Goal: Transaction & Acquisition: Book appointment/travel/reservation

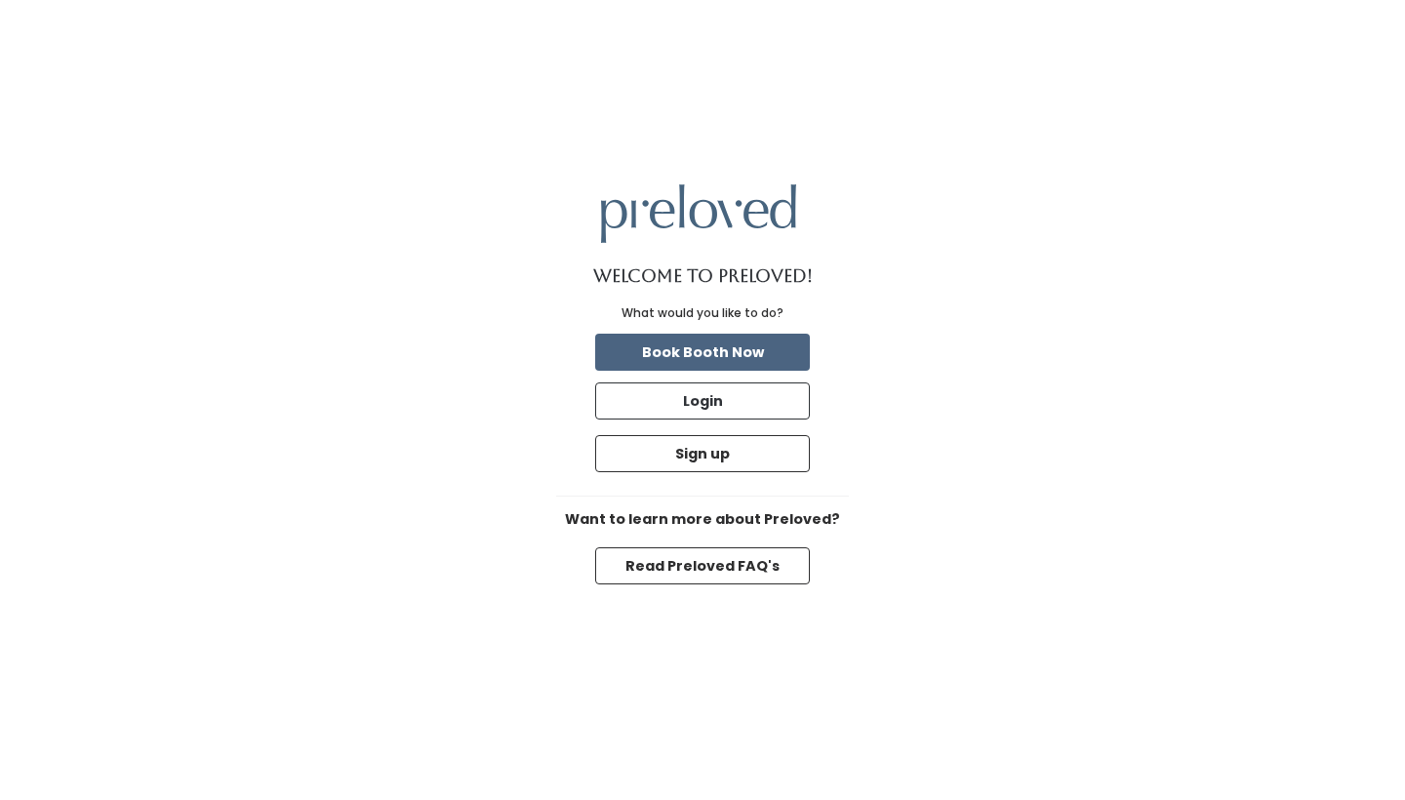
click at [732, 354] on button "Book Booth Now" at bounding box center [702, 352] width 215 height 37
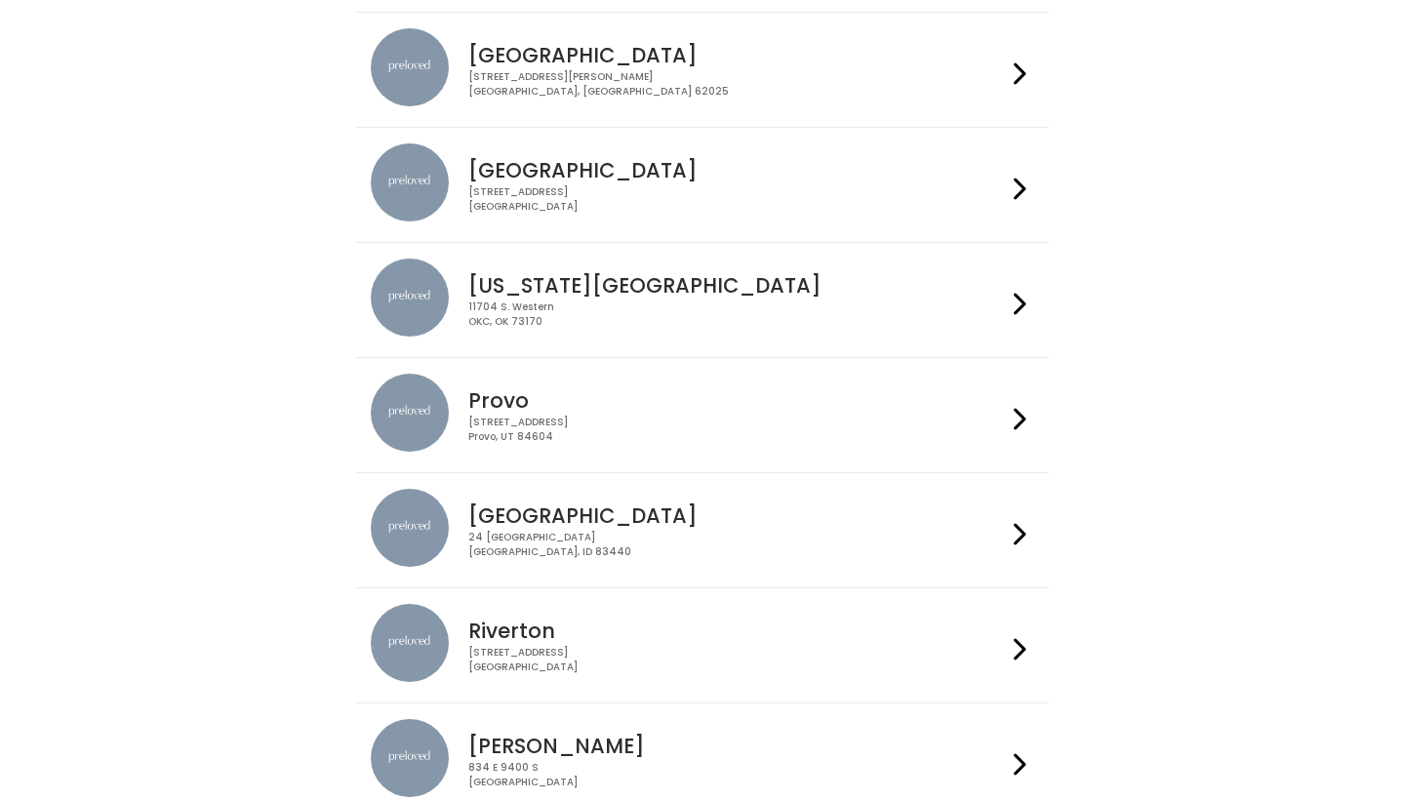
scroll to position [319, 0]
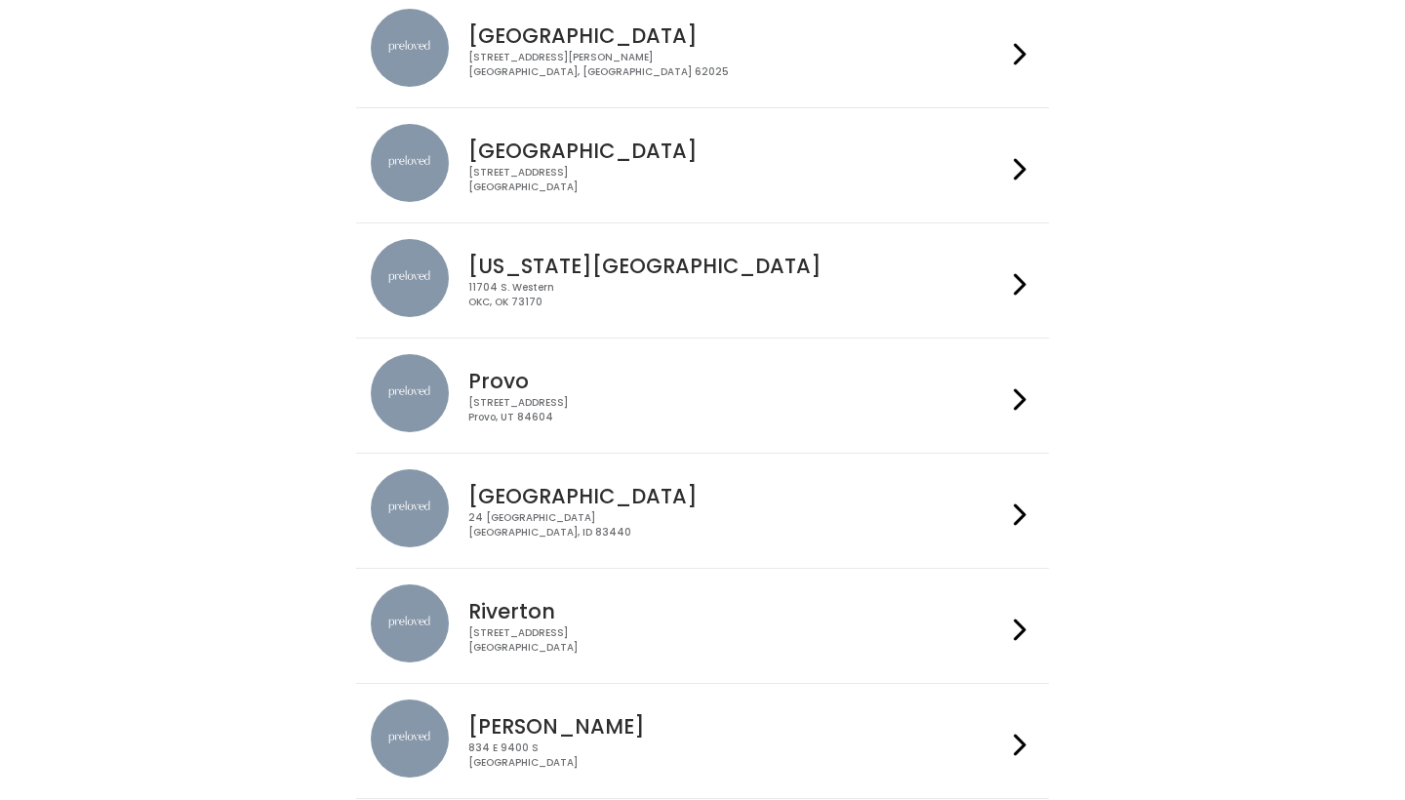
click at [806, 418] on div "230 W Cougar Blvd Provo, UT 84604" at bounding box center [736, 410] width 537 height 28
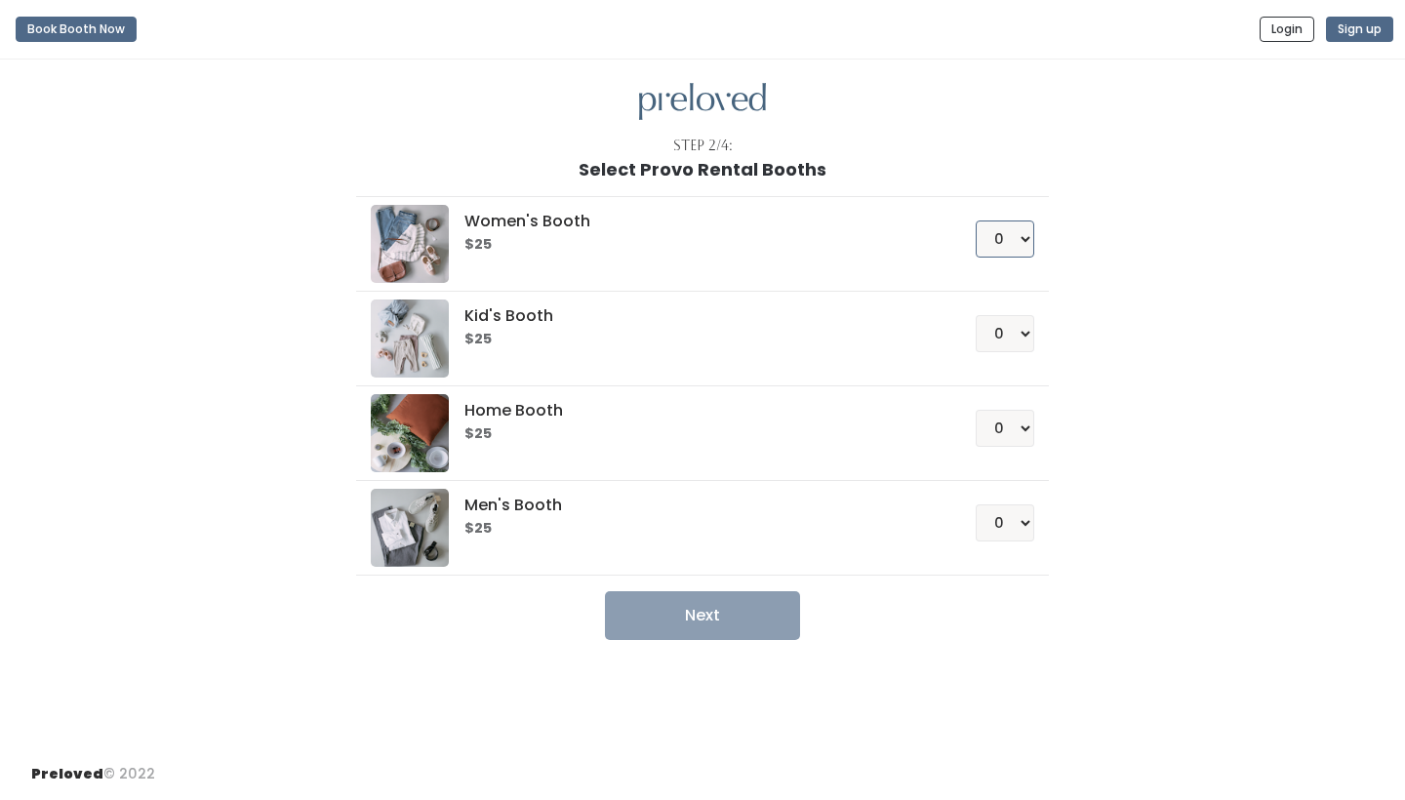
select select "1"
click at [754, 619] on button "Next" at bounding box center [702, 615] width 195 height 49
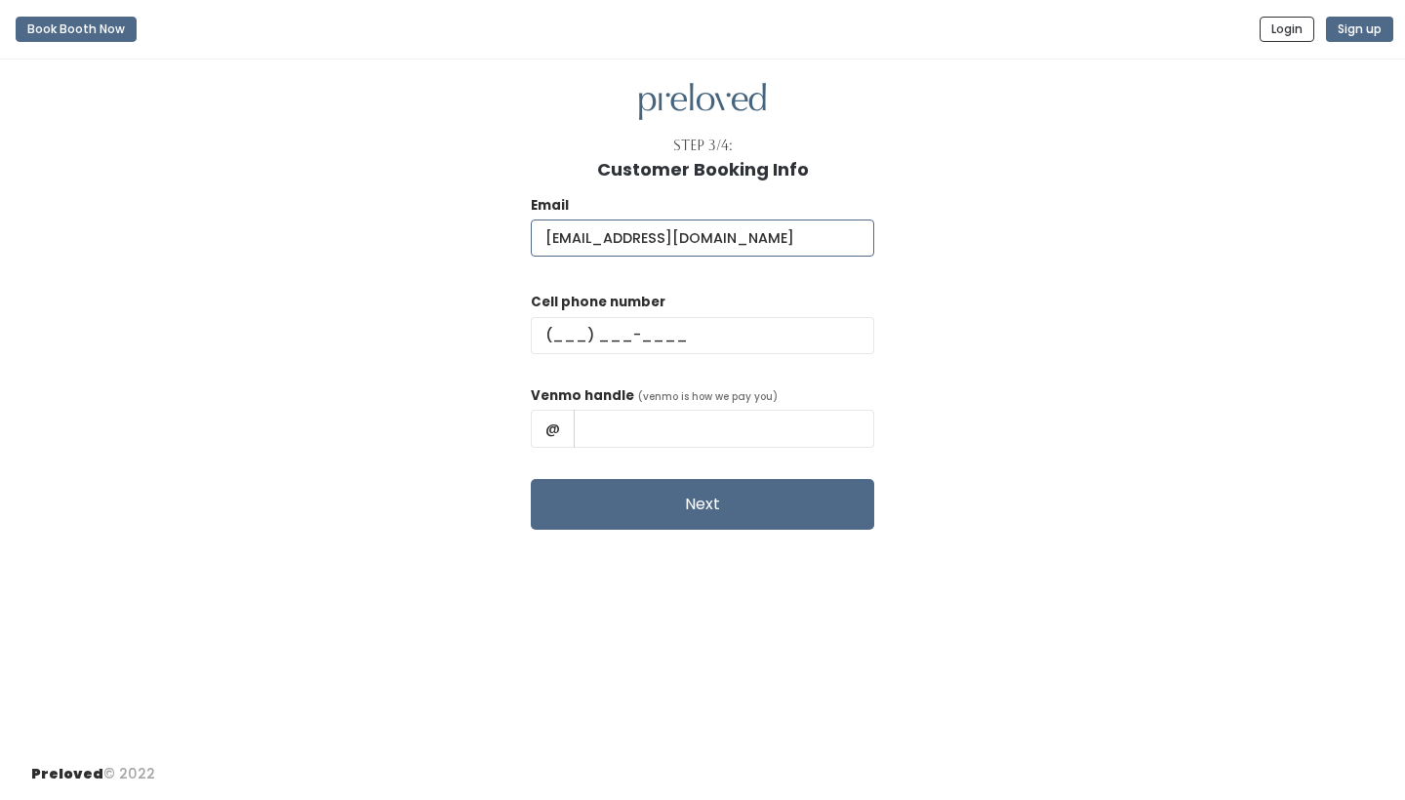
type input "peninastrong@gmail.com"
type input "(385) 685-3252"
click at [593, 410] on input "text" at bounding box center [724, 428] width 300 height 37
type input "Penina-Strong"
click at [662, 498] on button "Next" at bounding box center [702, 504] width 343 height 51
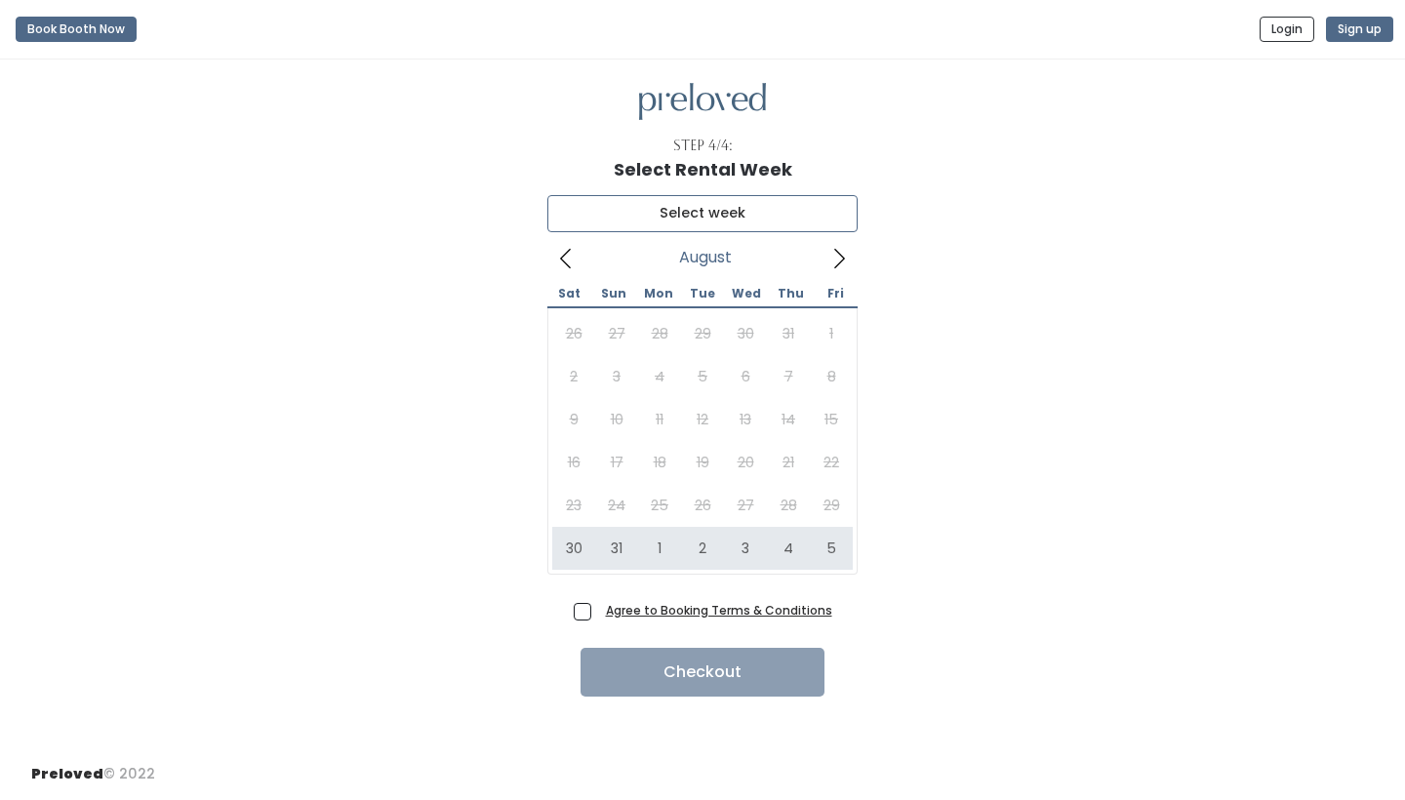
type input "August 30 to September 5"
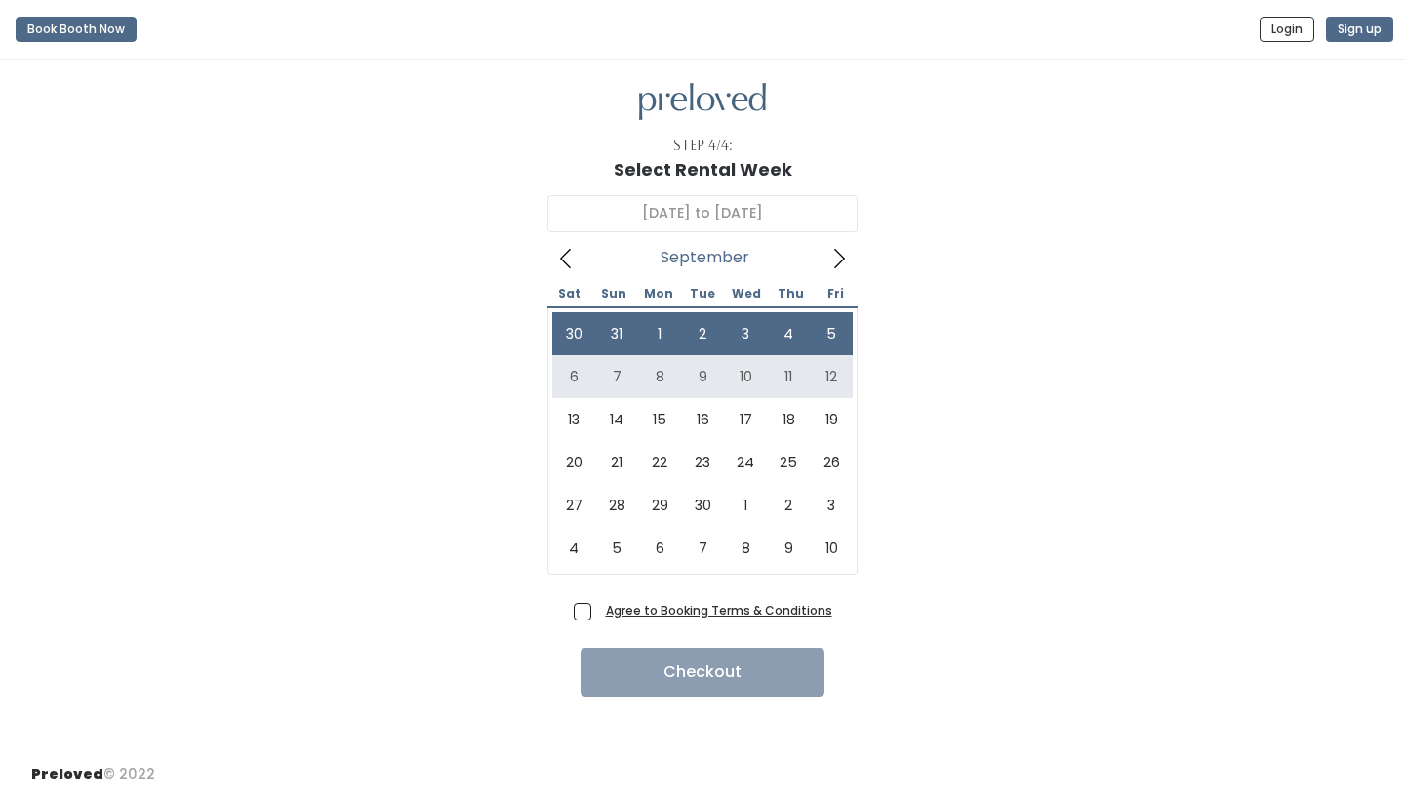
click at [589, 622] on div "Agree to Booking Terms & Conditions" at bounding box center [703, 616] width 259 height 32
click at [598, 611] on span "Agree to Booking Terms & Conditions" at bounding box center [715, 610] width 234 height 20
click at [598, 611] on input "Agree to Booking Terms & Conditions" at bounding box center [604, 606] width 13 height 13
checkbox input "true"
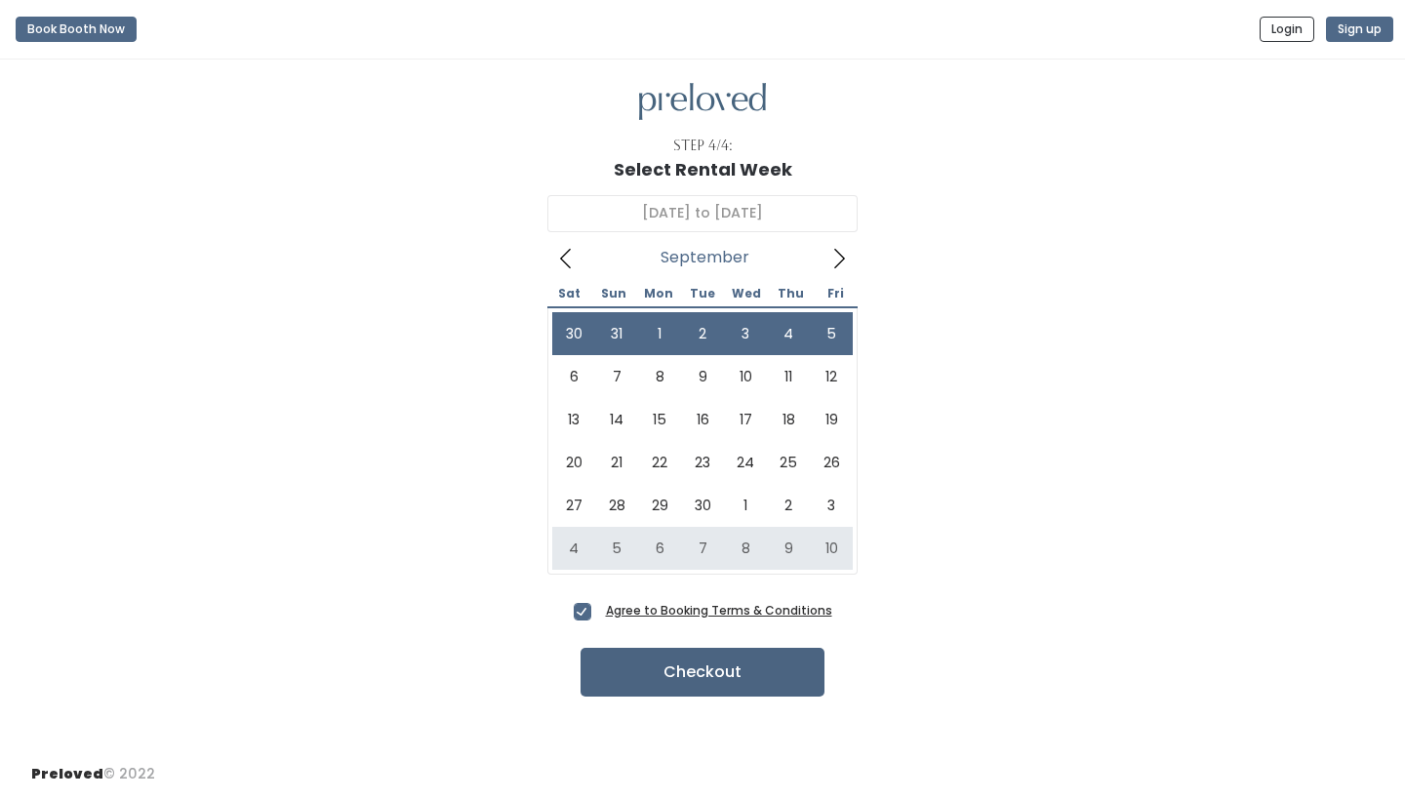
click at [724, 679] on button "Checkout" at bounding box center [702, 672] width 244 height 49
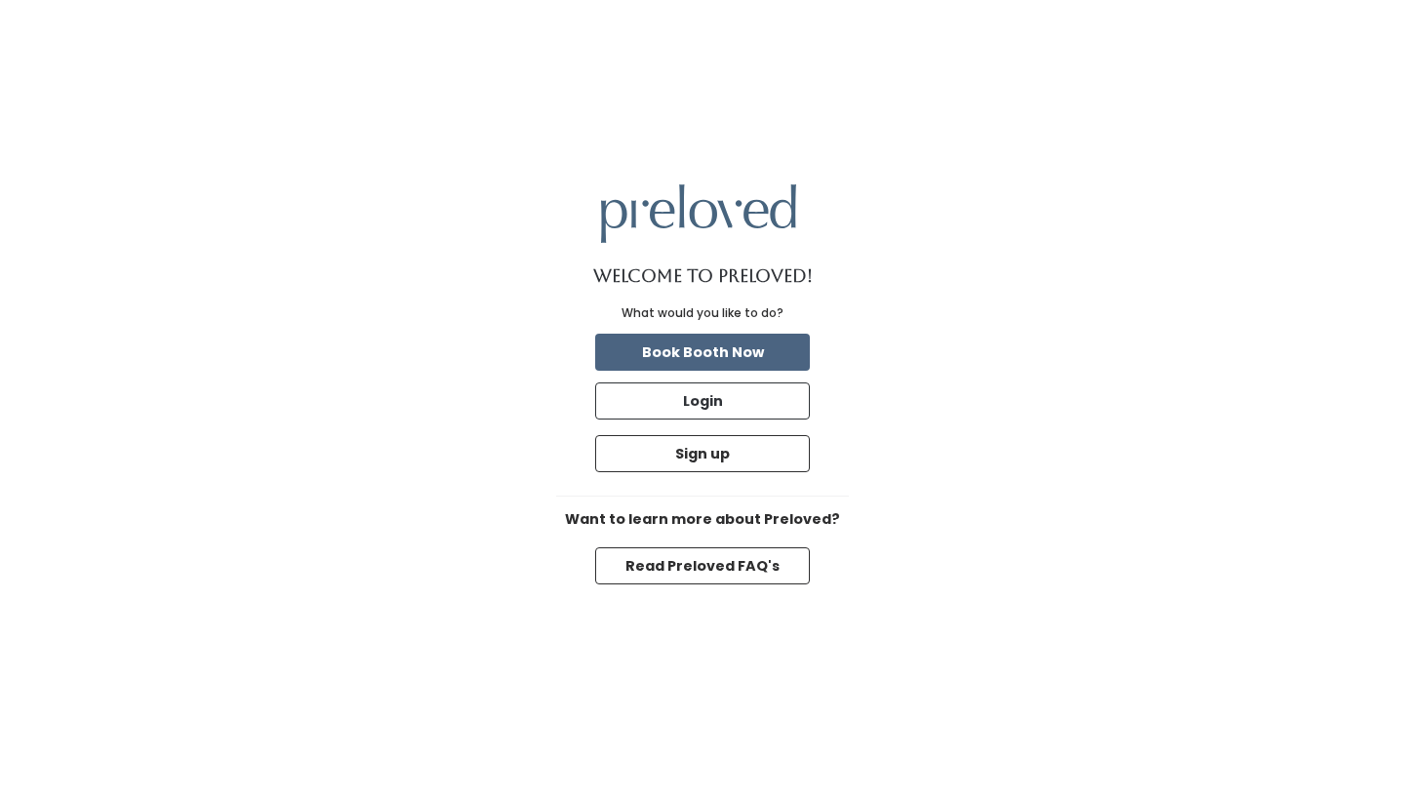
click at [713, 352] on button "Book Booth Now" at bounding box center [702, 352] width 215 height 37
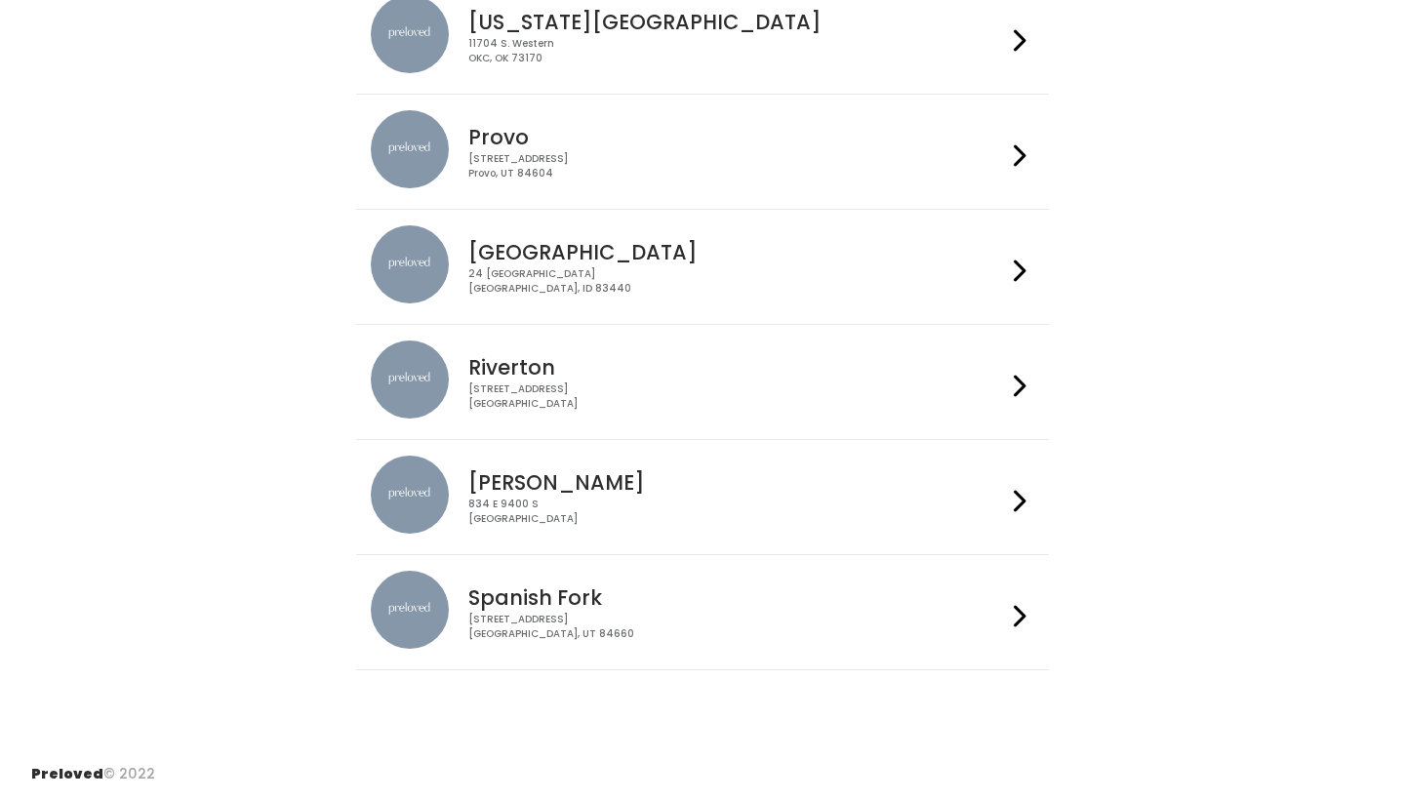
scroll to position [562, 0]
click at [692, 585] on div "Spanish Fork 244 N Main St Spanish Fork, UT 84660" at bounding box center [732, 607] width 544 height 70
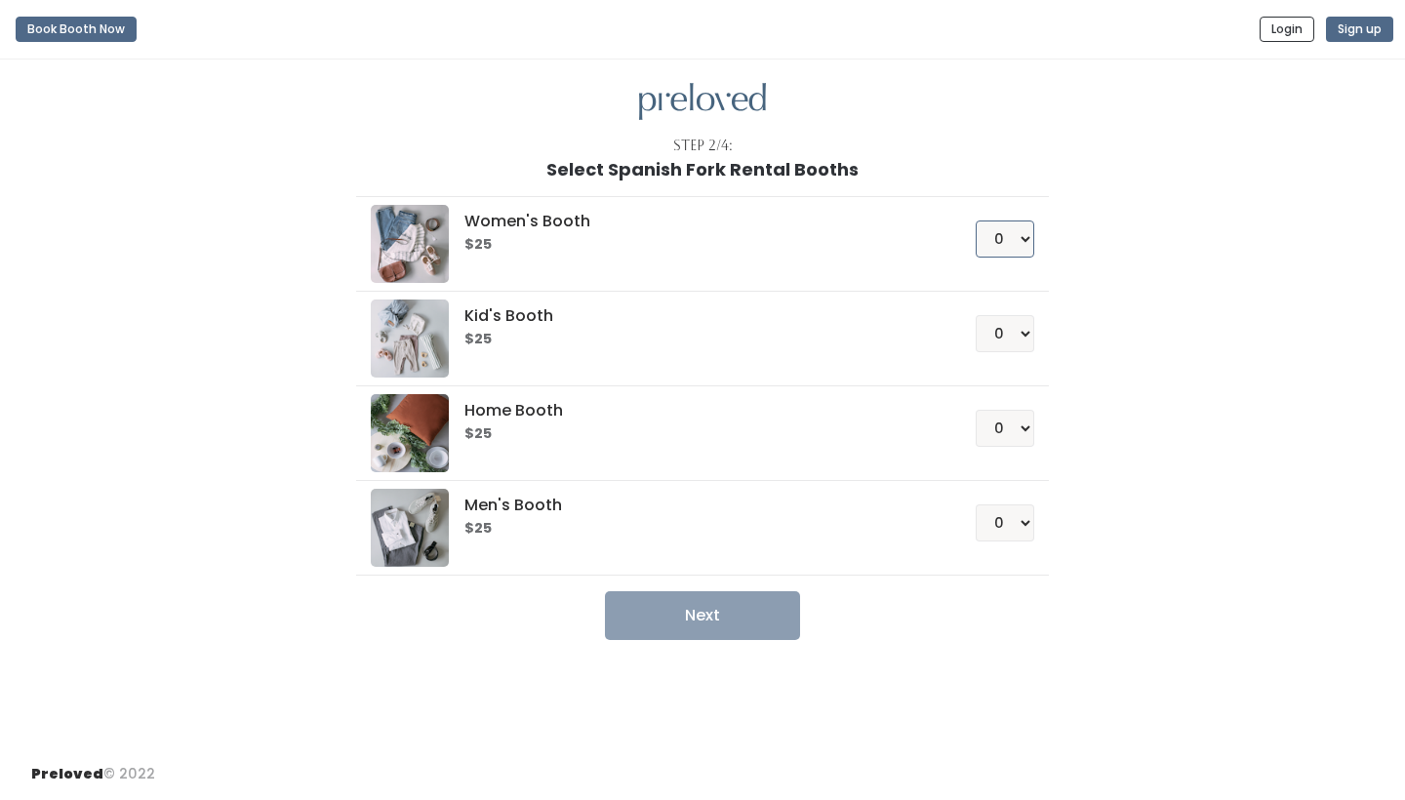
select select "1"
click at [741, 617] on button "Next" at bounding box center [702, 615] width 195 height 49
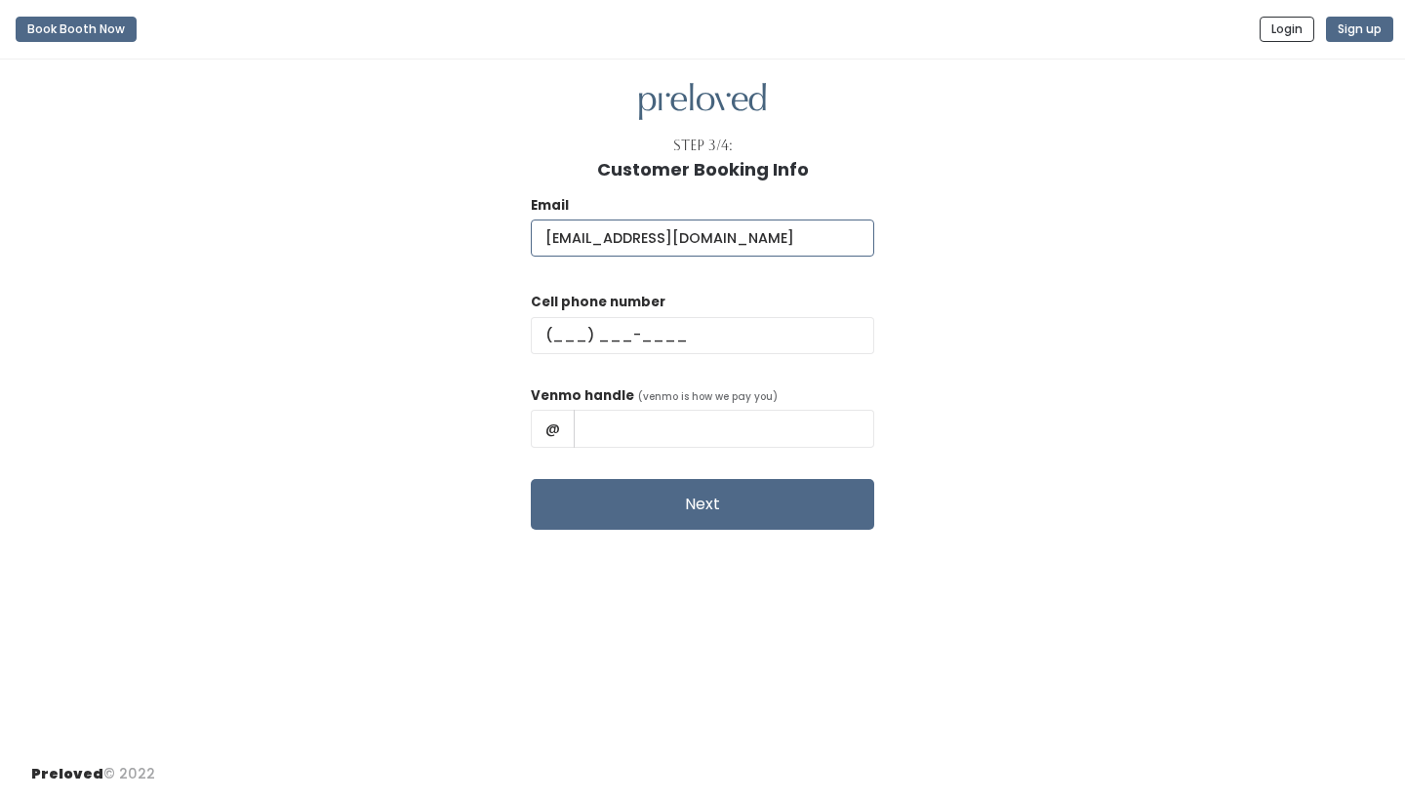
type input "[EMAIL_ADDRESS][DOMAIN_NAME]"
type input "[PHONE_NUMBER]"
click at [597, 432] on input "text" at bounding box center [724, 428] width 300 height 37
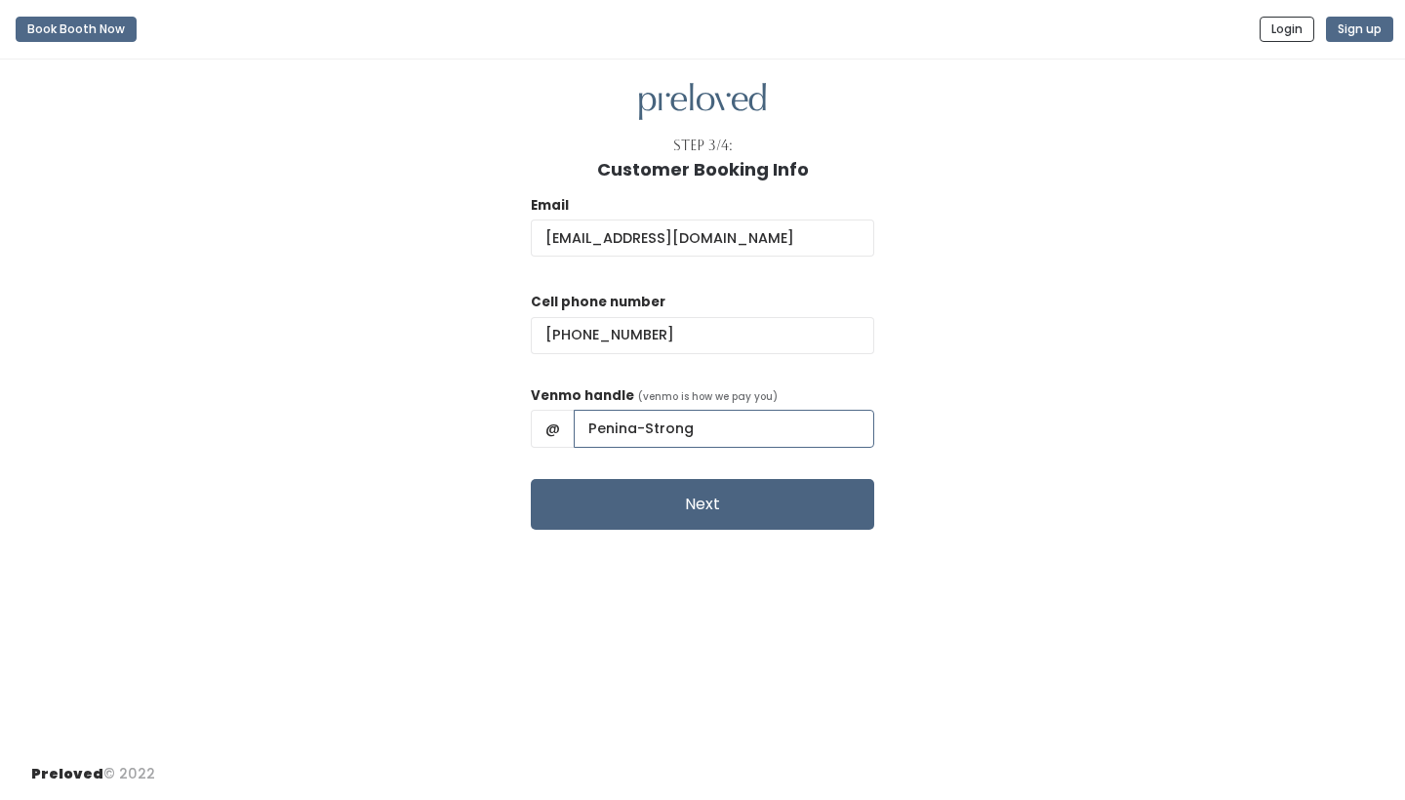
type input "Penina-Strong"
click at [622, 496] on button "Next" at bounding box center [702, 504] width 343 height 51
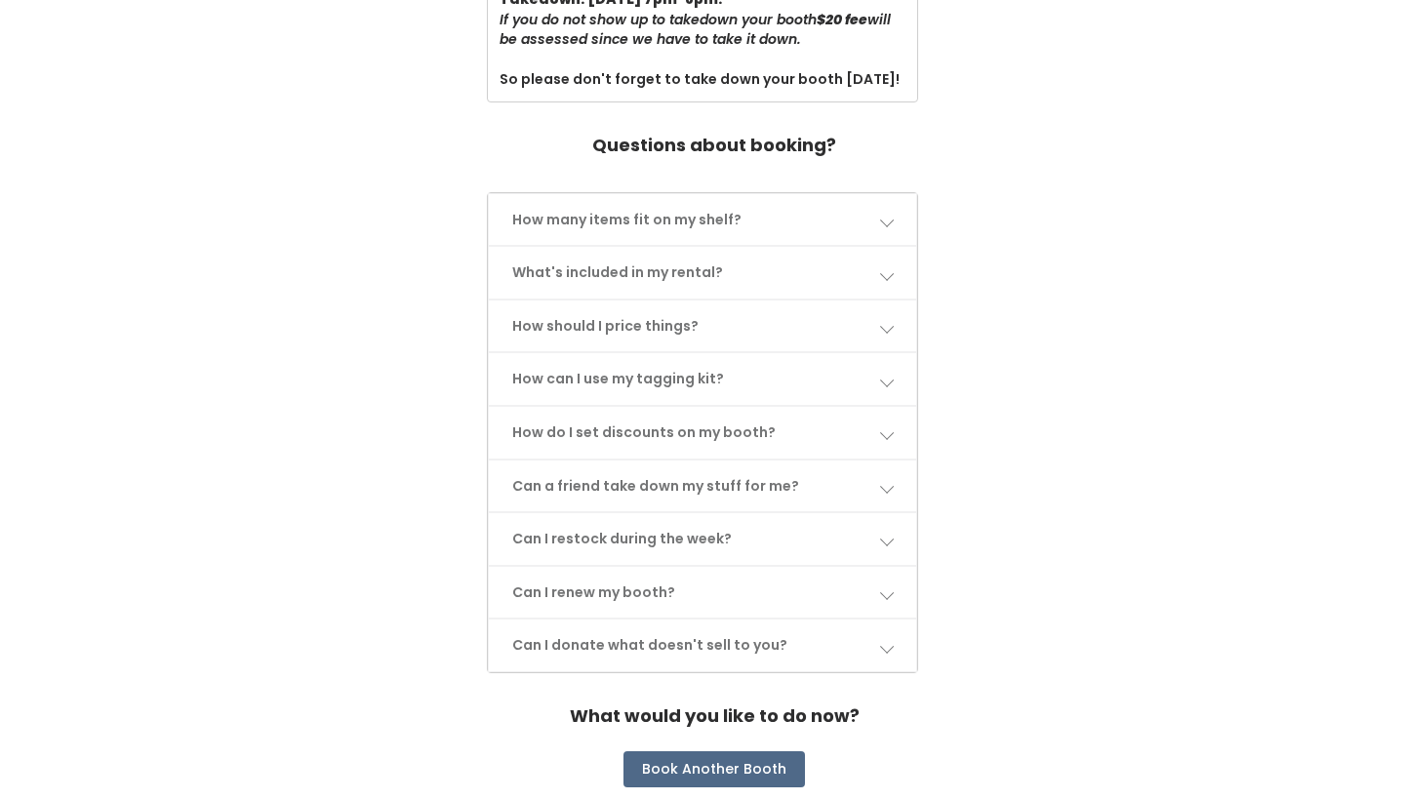
scroll to position [857, 0]
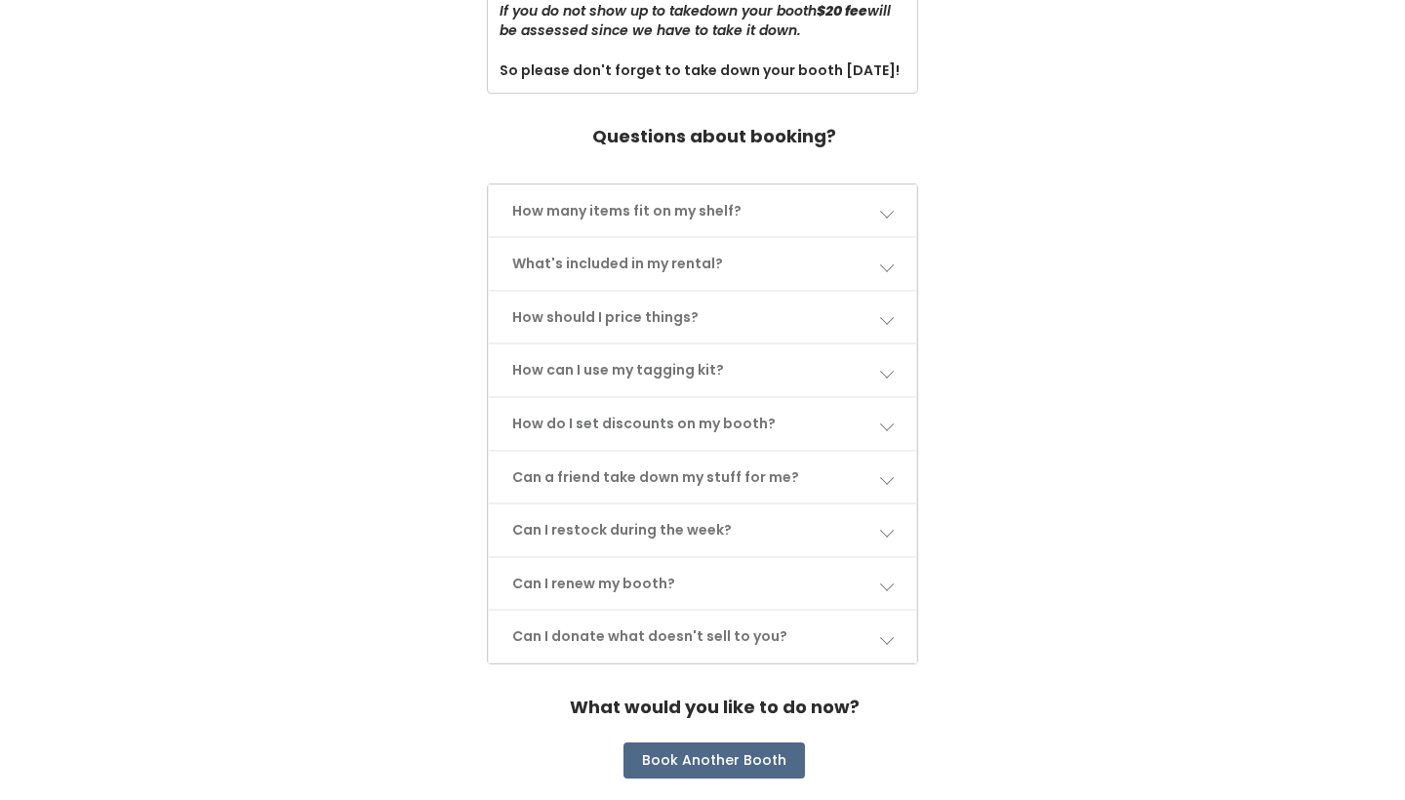
click at [879, 185] on link "How many items fit on my shelf?" at bounding box center [703, 211] width 428 height 52
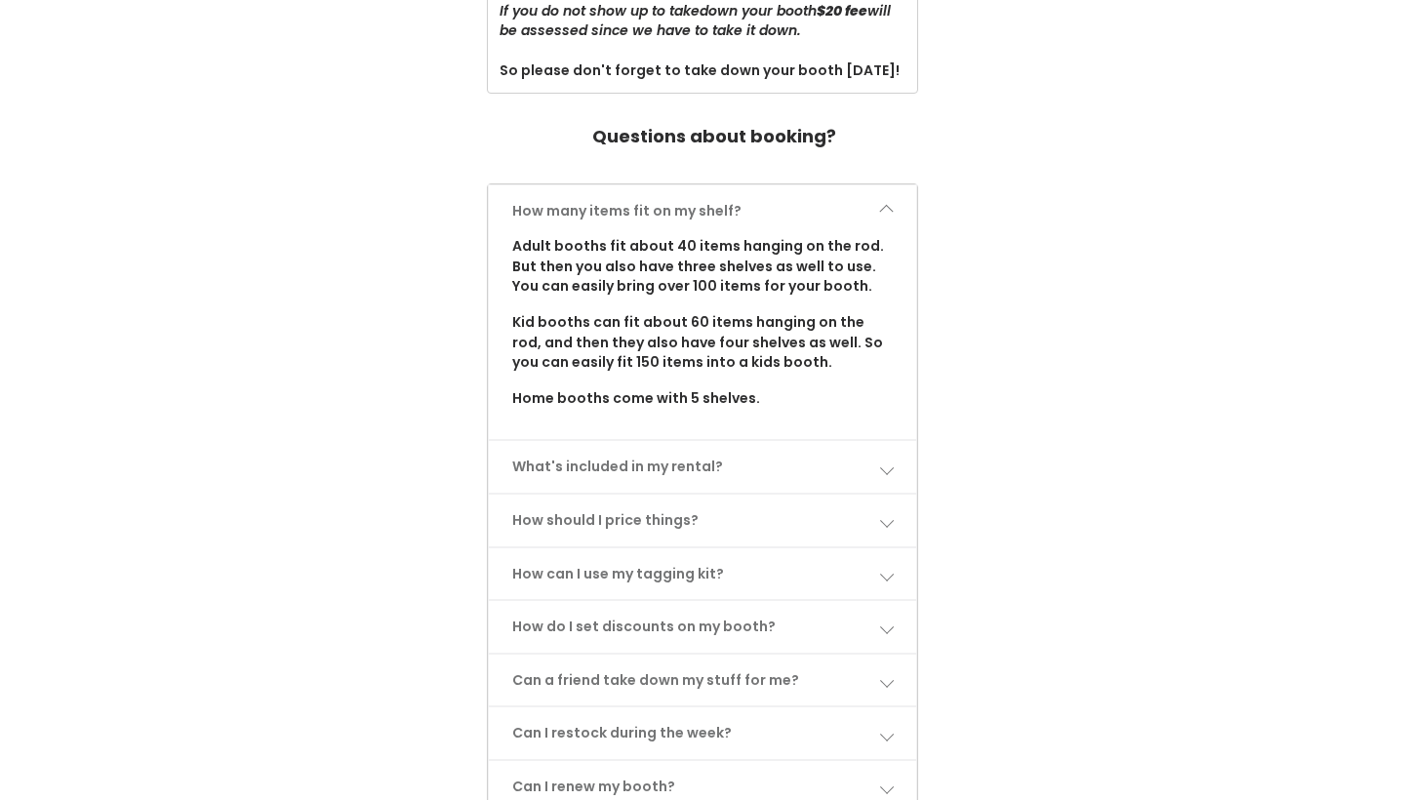
click at [879, 441] on link "What's included in my rental?" at bounding box center [703, 467] width 428 height 52
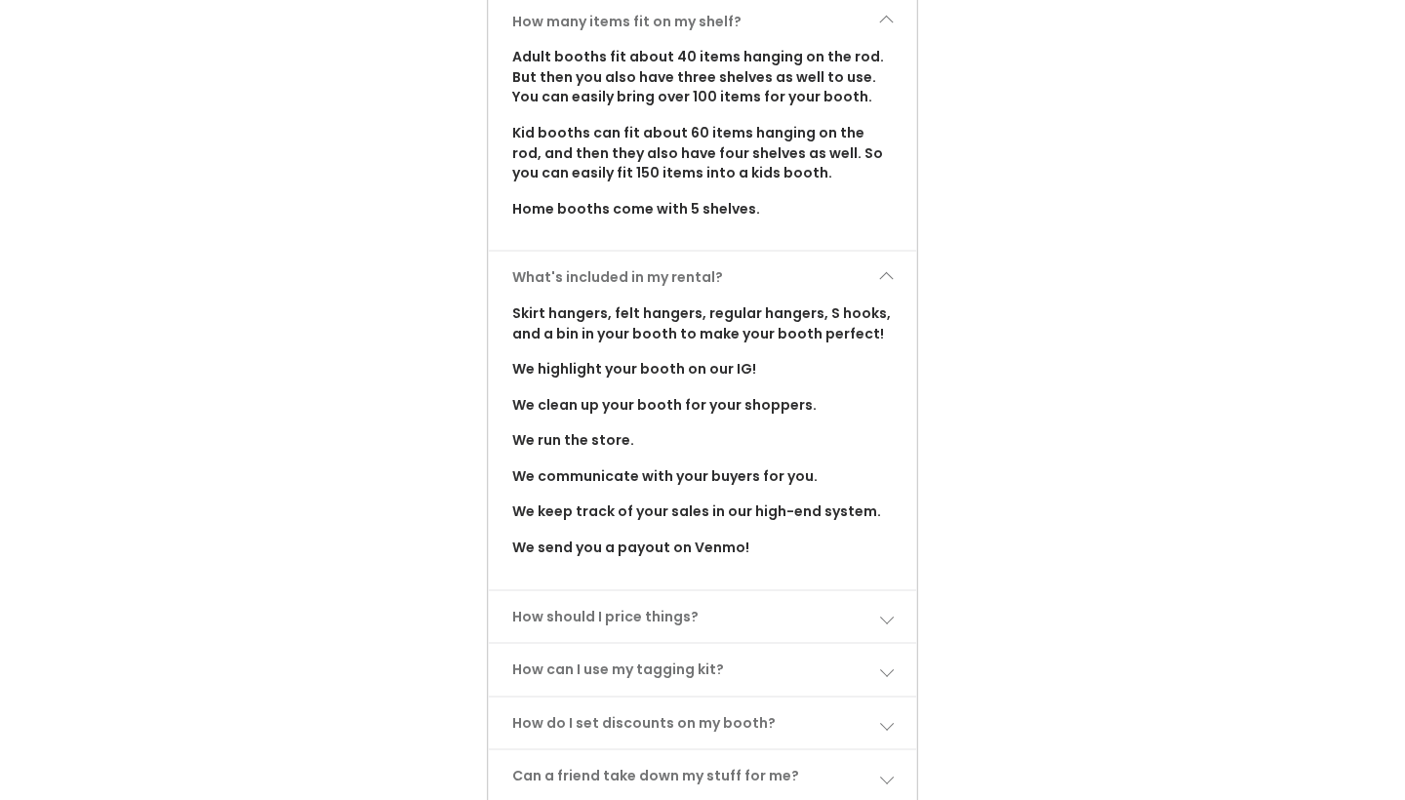
scroll to position [1058, 0]
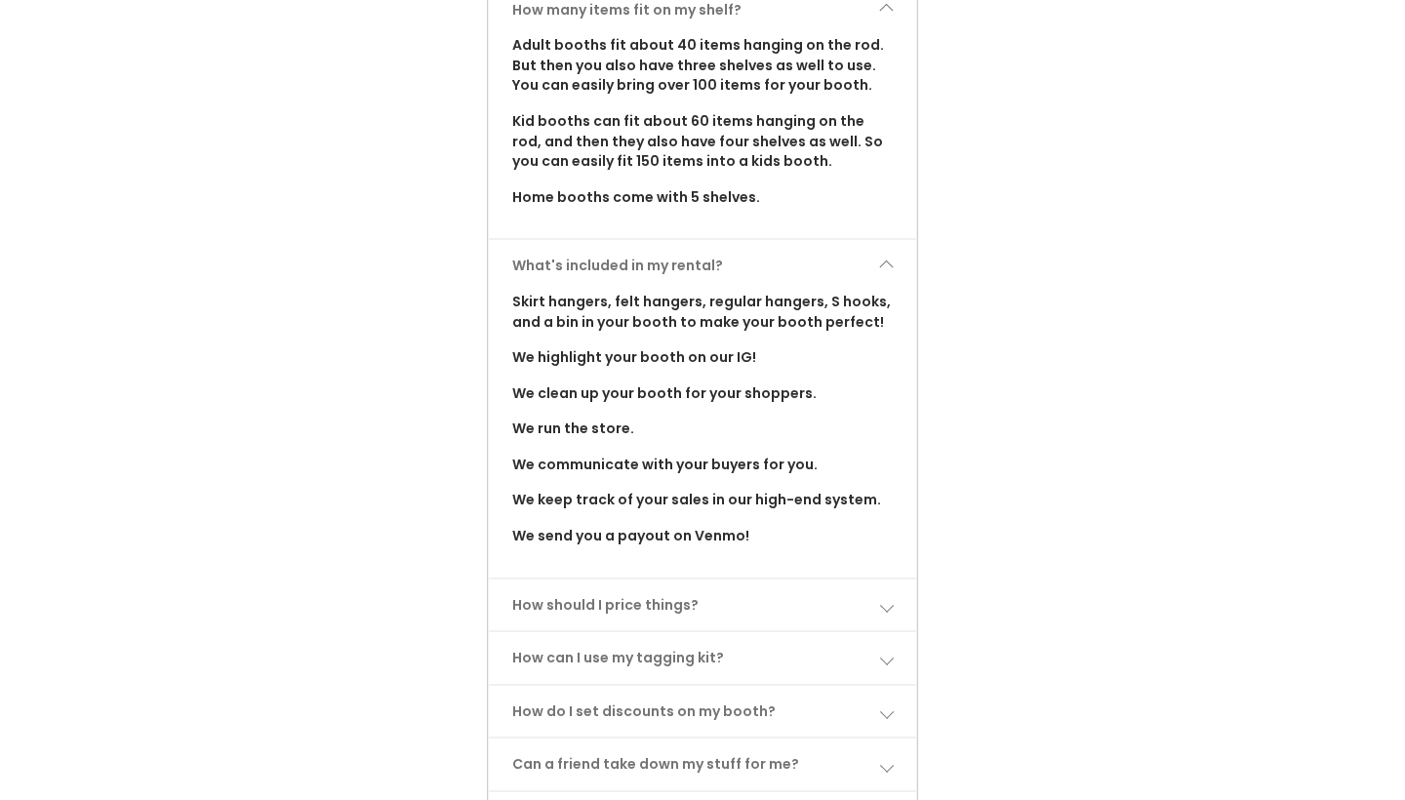
click at [878, 579] on link "How should I price things?" at bounding box center [703, 605] width 428 height 52
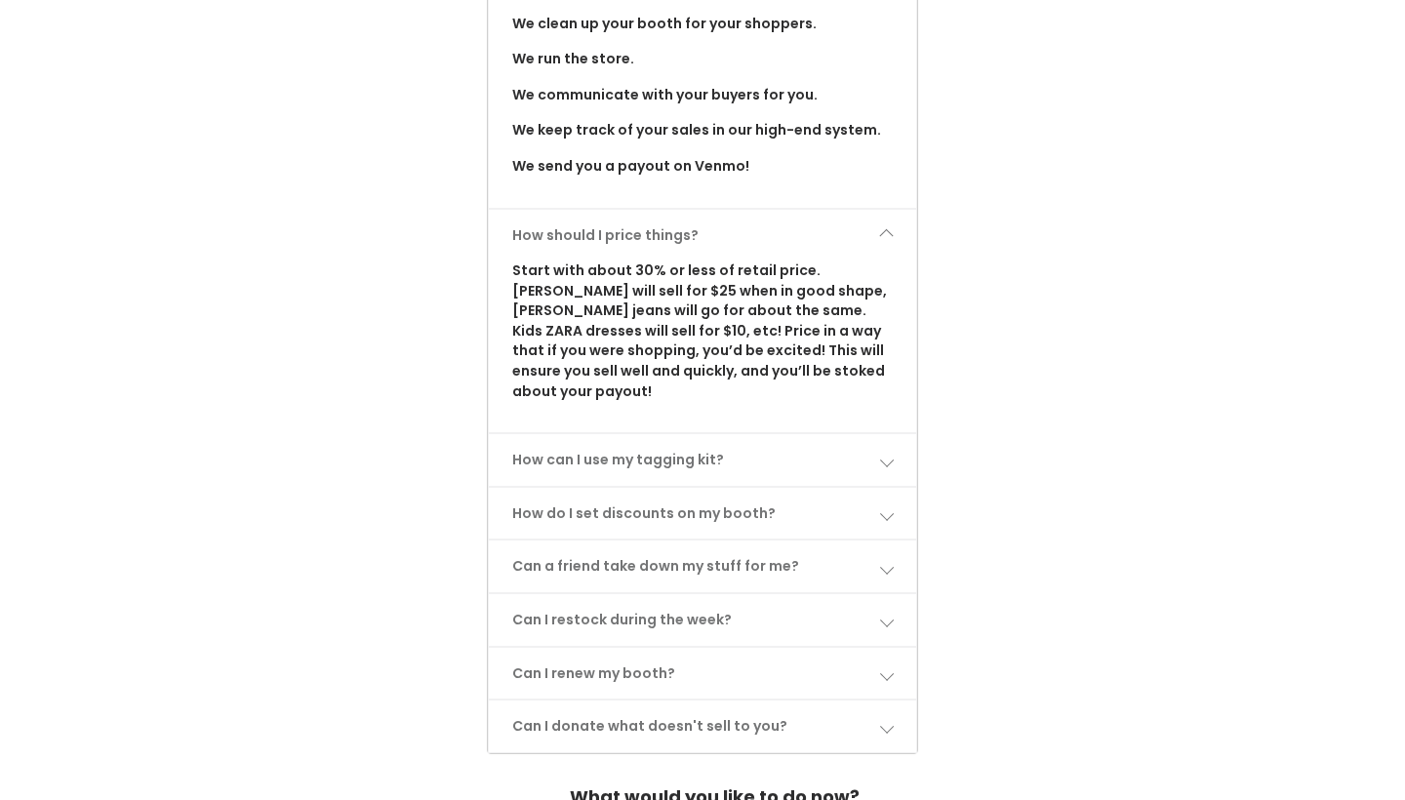
scroll to position [1440, 0]
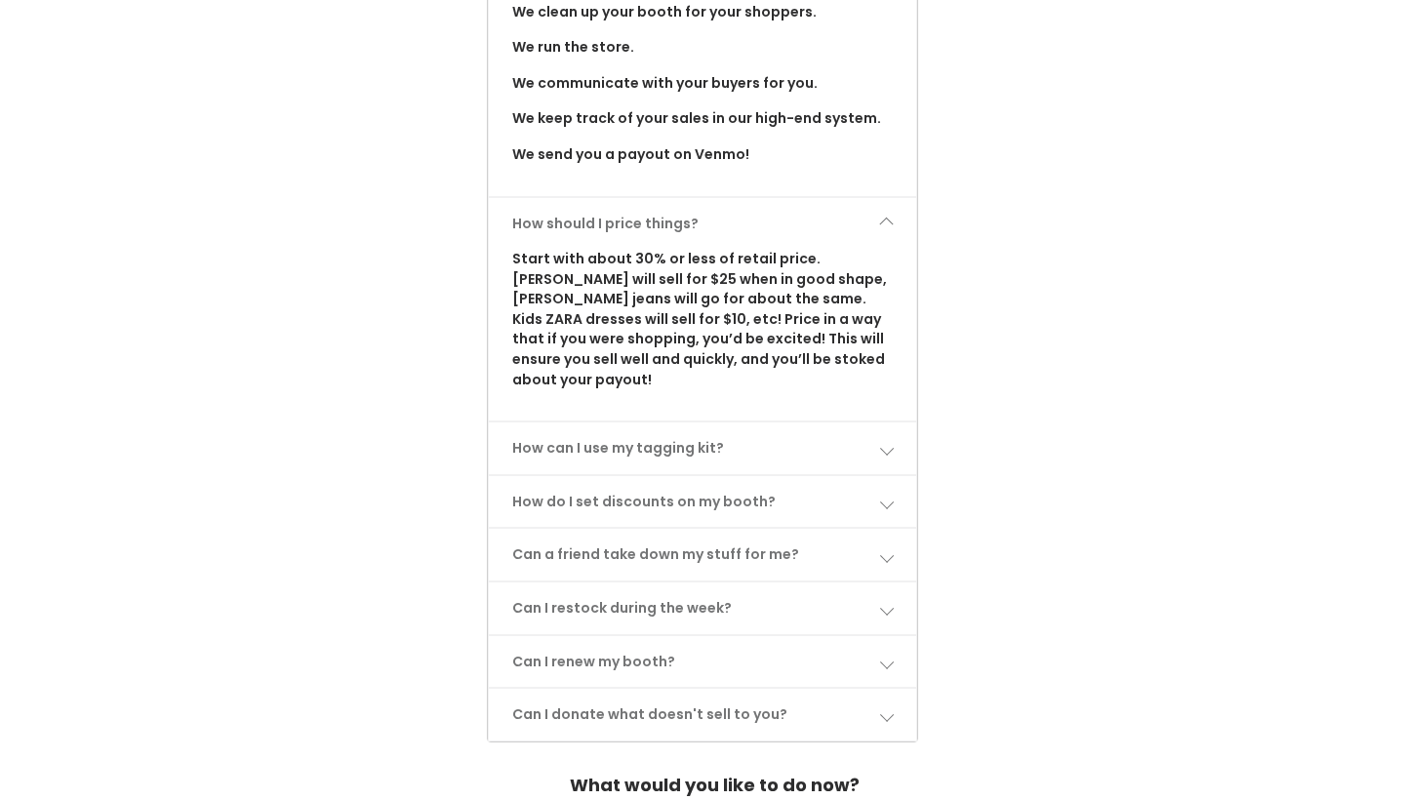
click at [856, 422] on link "How can I use my tagging kit?" at bounding box center [703, 448] width 428 height 52
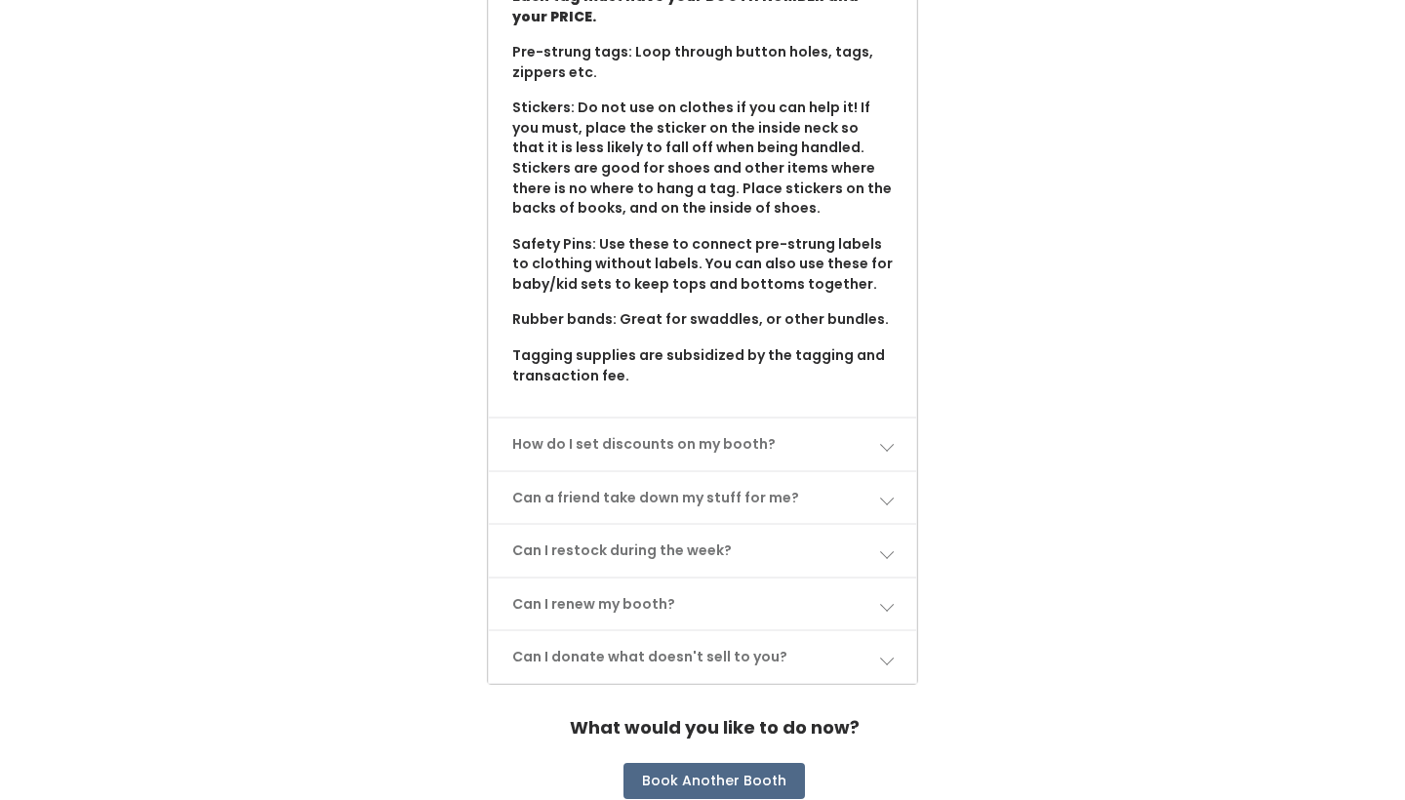
scroll to position [1982, 0]
click at [815, 526] on link "Can I restock during the week?" at bounding box center [703, 552] width 428 height 52
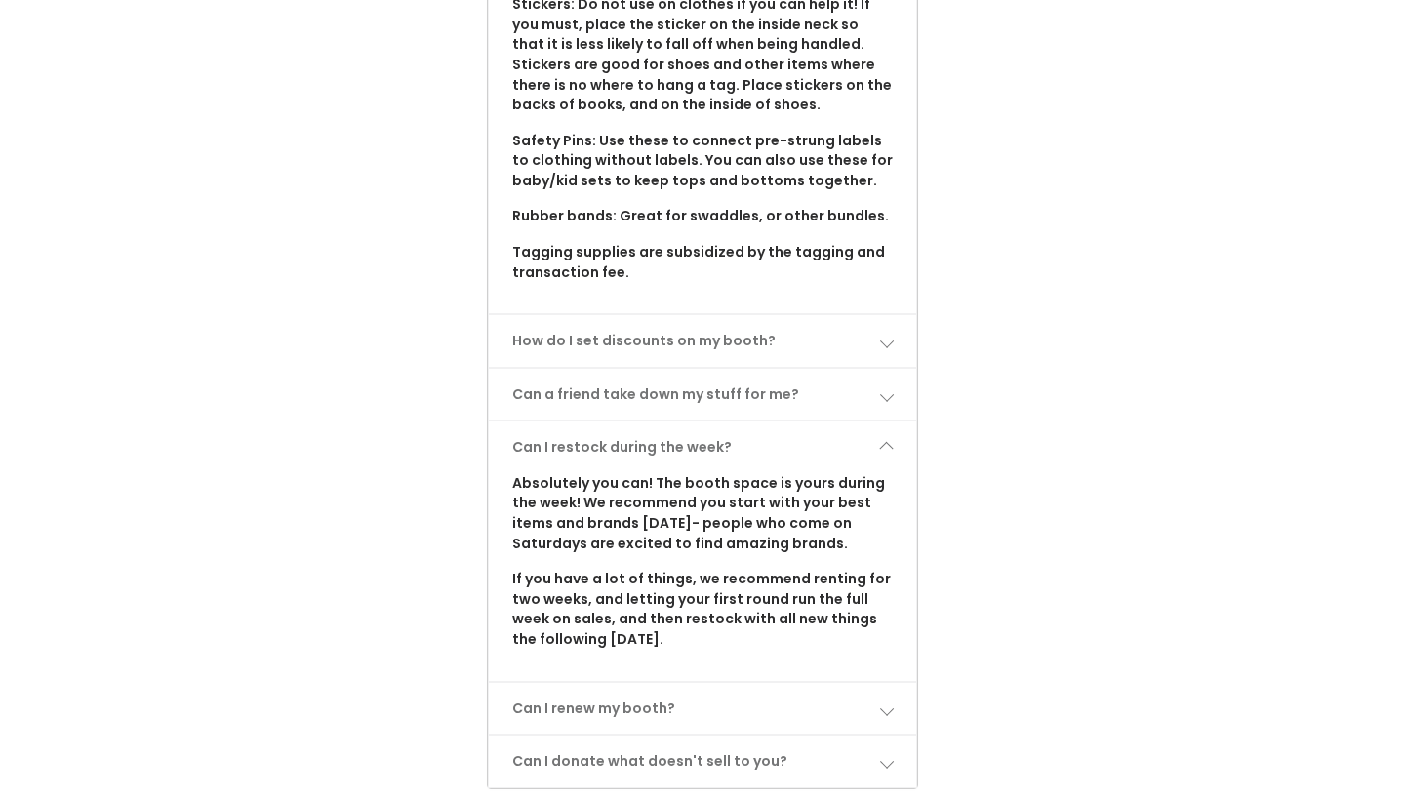
scroll to position [2087, 0]
click at [817, 683] on link "Can I renew my booth?" at bounding box center [703, 709] width 428 height 52
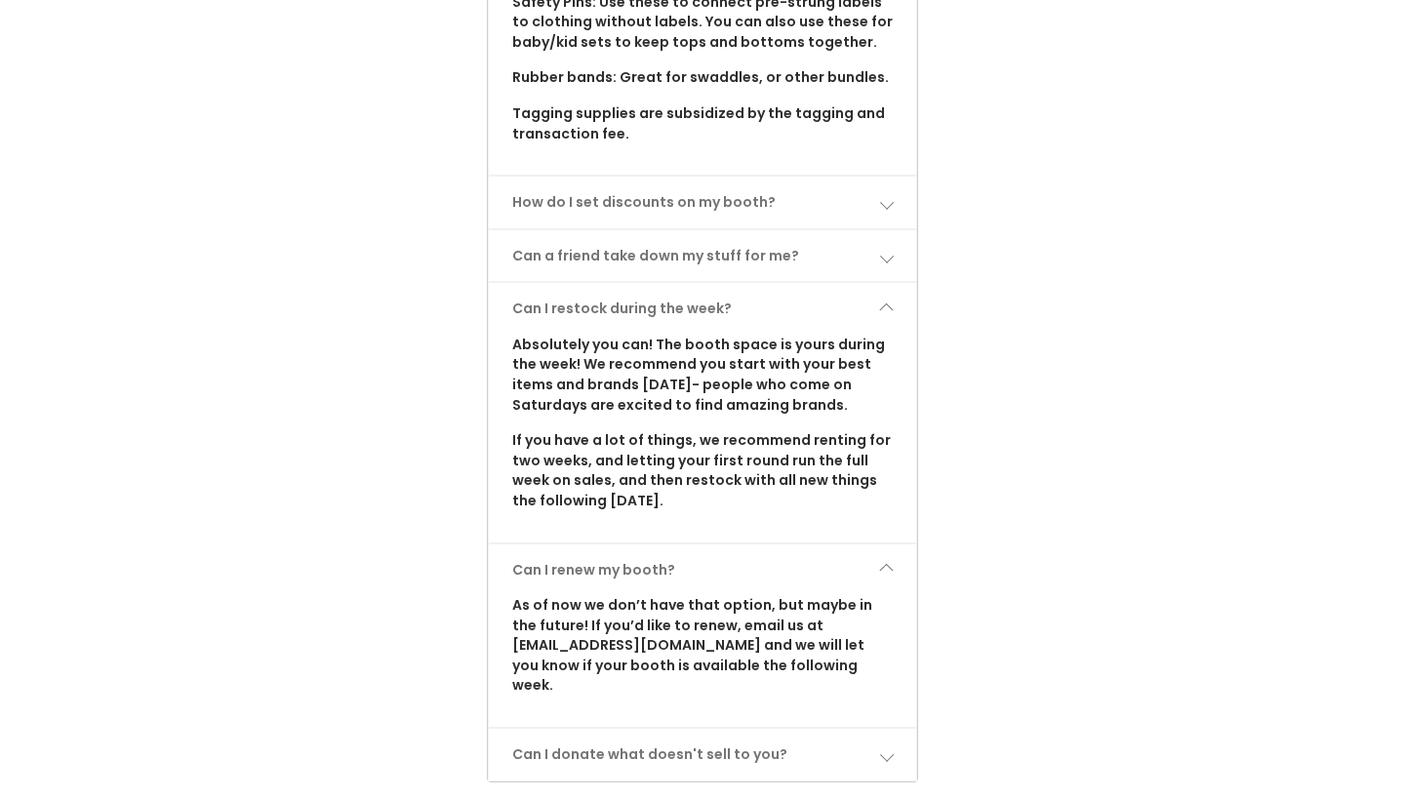
scroll to position [2226, 0]
click at [818, 728] on link "Can I donate what doesn't sell to you?" at bounding box center [703, 754] width 428 height 52
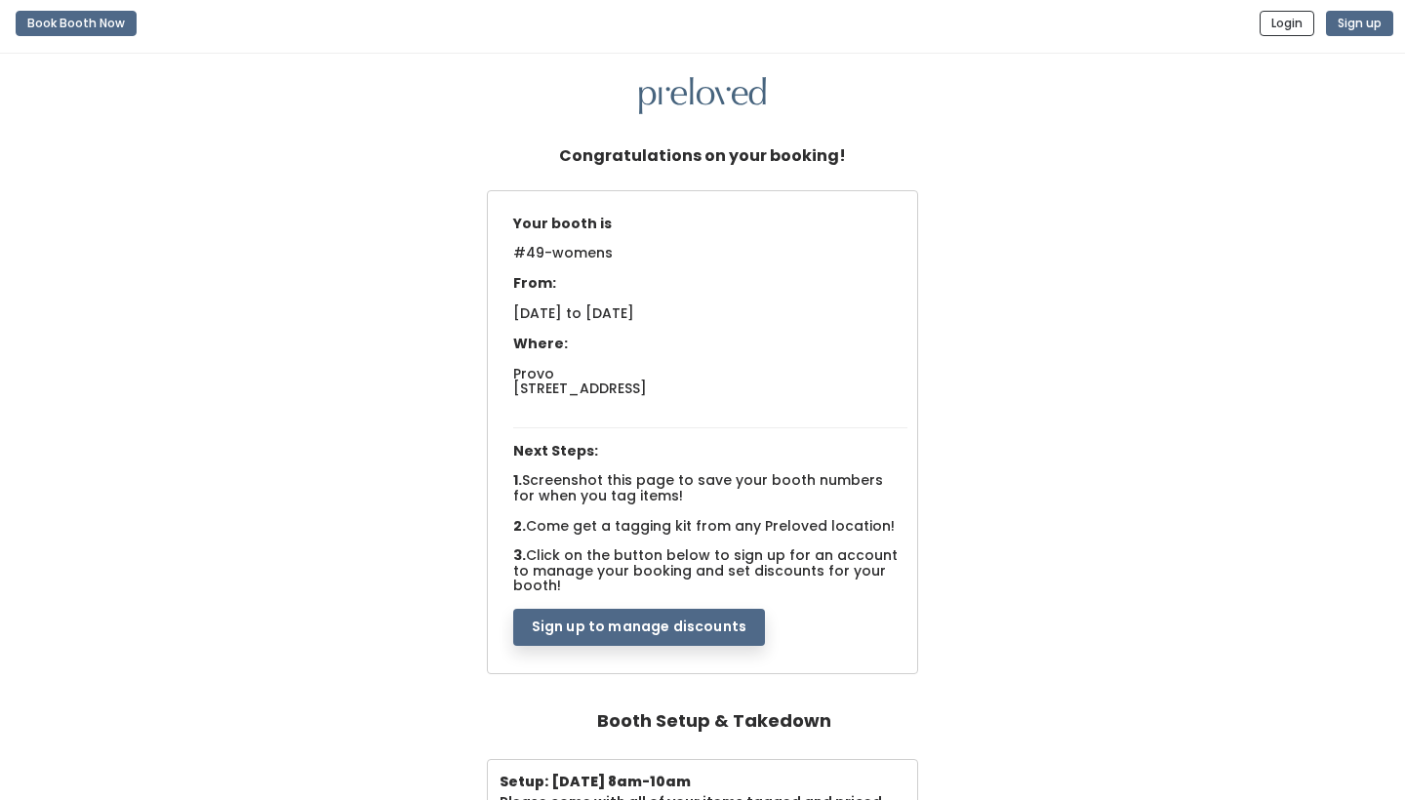
scroll to position [9, 0]
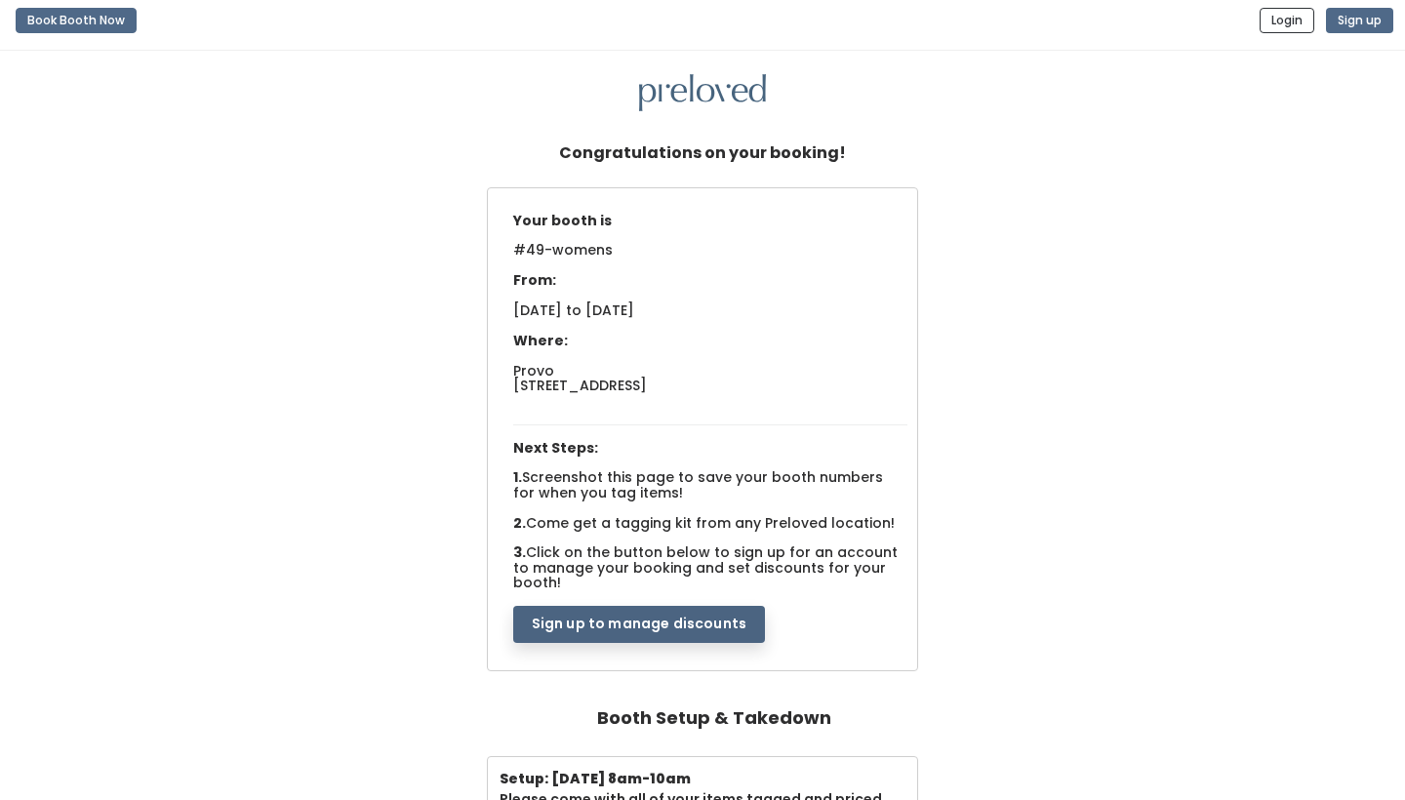
click at [718, 606] on button "Sign up to manage discounts" at bounding box center [639, 624] width 252 height 37
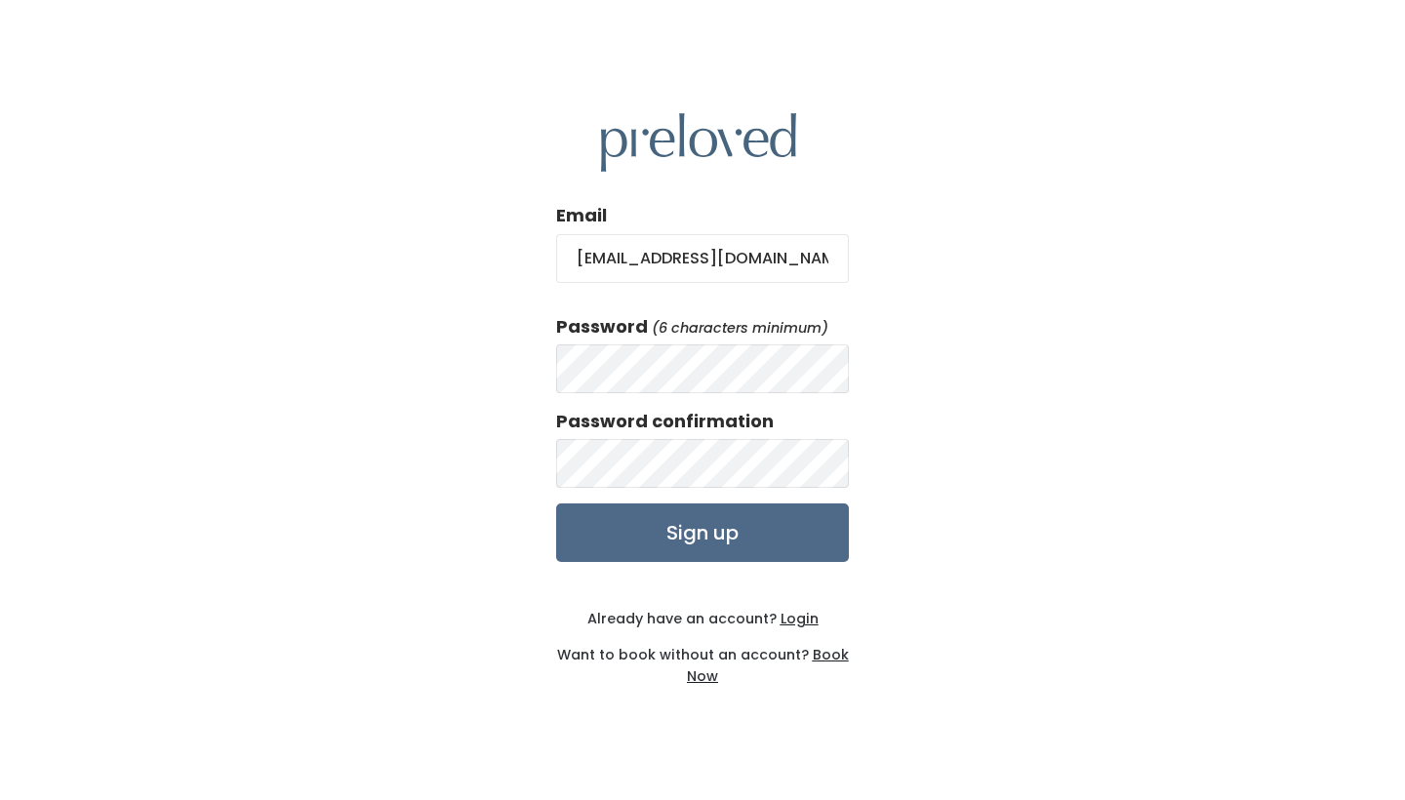
type input "[EMAIL_ADDRESS][DOMAIN_NAME]"
click at [733, 536] on input "Sign up" at bounding box center [702, 532] width 293 height 59
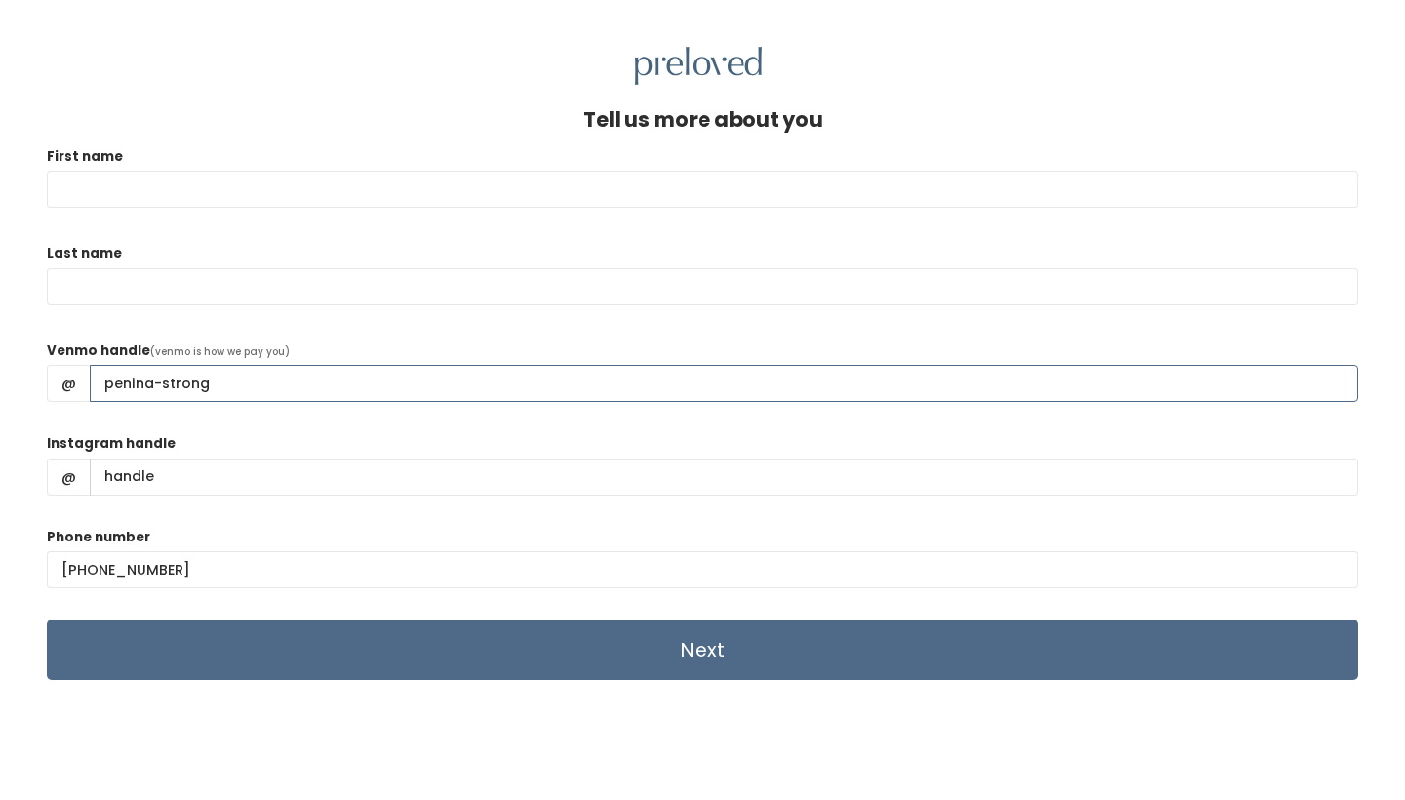
click at [112, 383] on input "penina-strong" at bounding box center [724, 383] width 1268 height 37
click at [164, 384] on input "Penina-strong" at bounding box center [724, 383] width 1268 height 37
click at [168, 384] on input "Penina-strong" at bounding box center [724, 383] width 1268 height 37
type input "Penina-Strong"
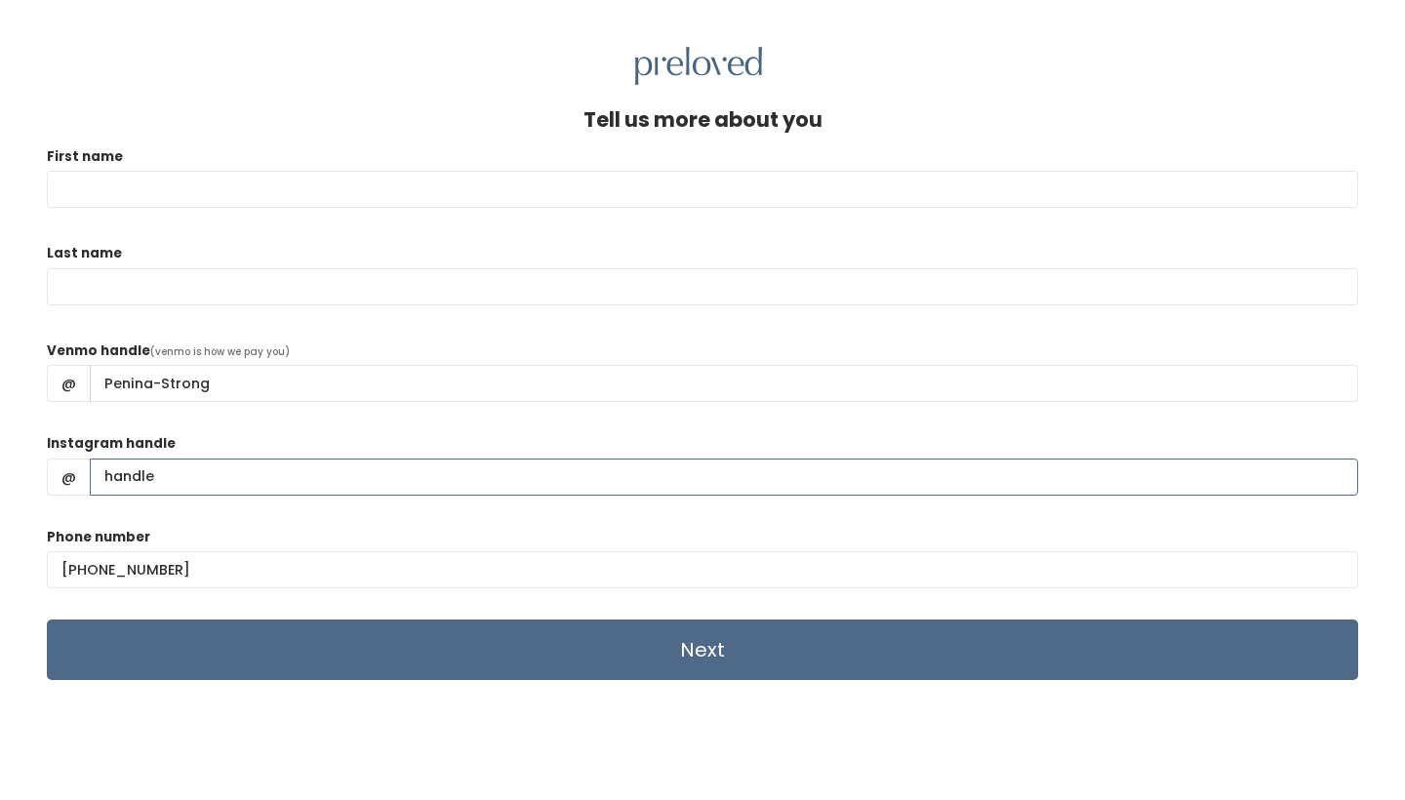
click at [181, 470] on input "Instagram handle" at bounding box center [724, 477] width 1268 height 37
type input "peninaoldroyd"
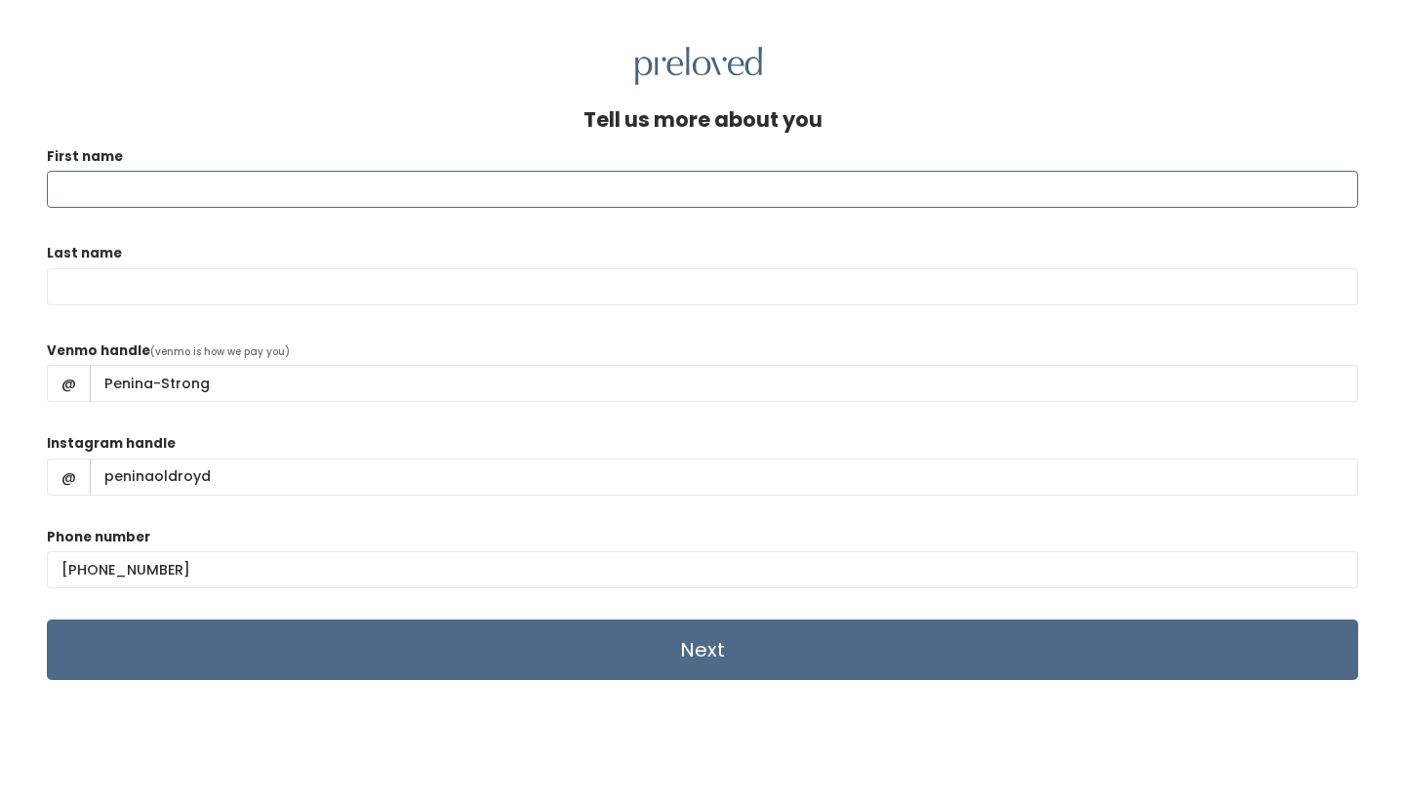
click at [173, 202] on input "First name" at bounding box center [702, 189] width 1311 height 37
type input "Penina"
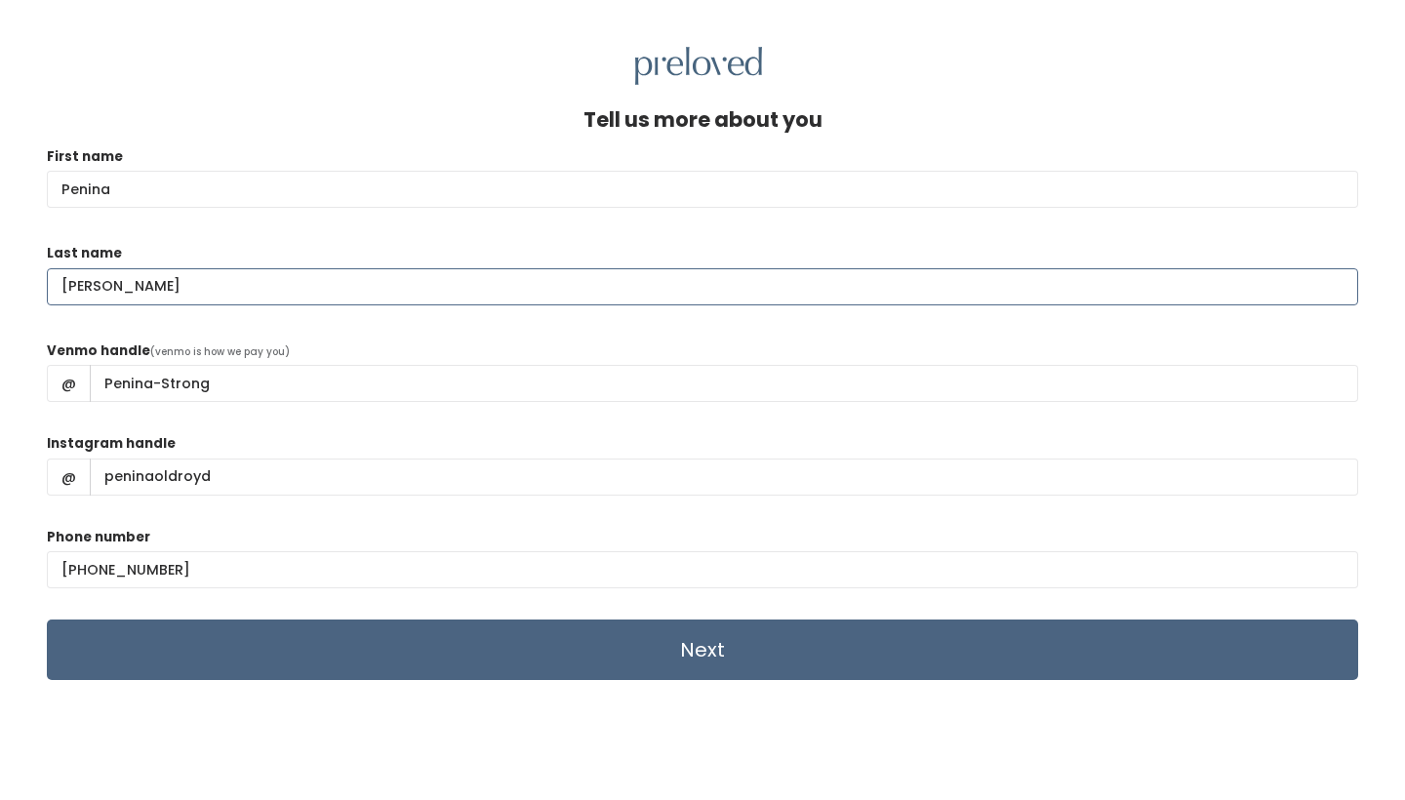
type input "Oldroyd"
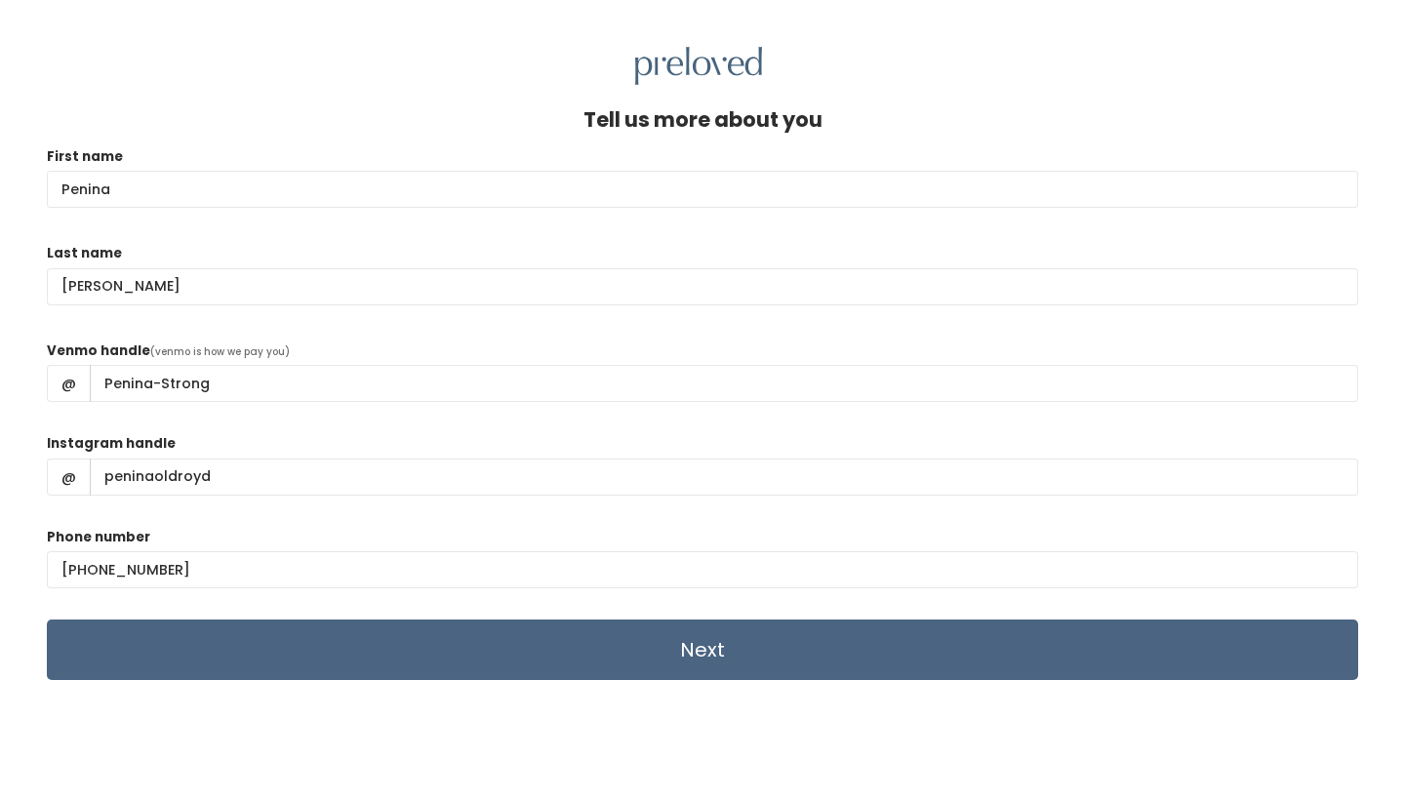
click at [141, 642] on input "Next" at bounding box center [702, 649] width 1311 height 60
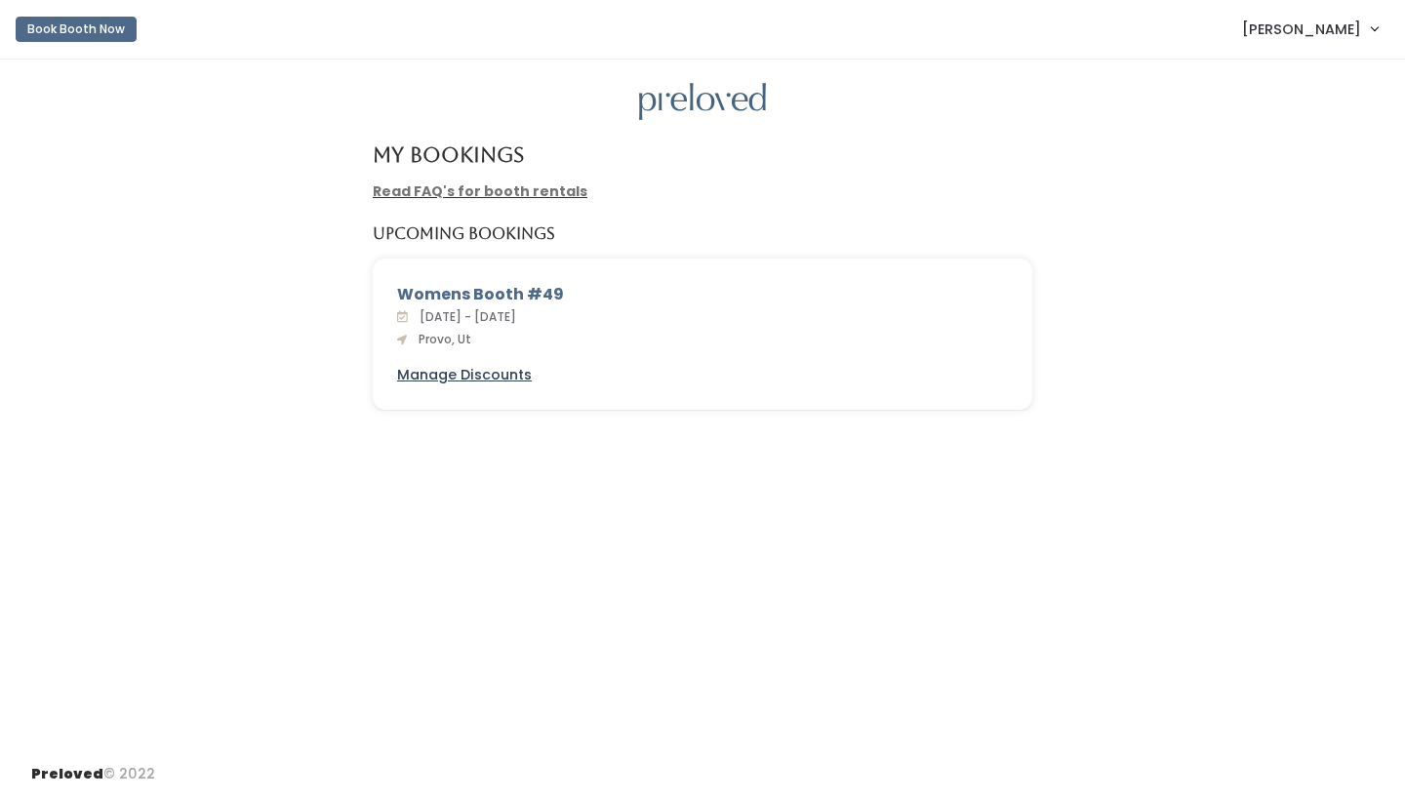
click at [510, 378] on u "Manage Discounts" at bounding box center [464, 375] width 135 height 20
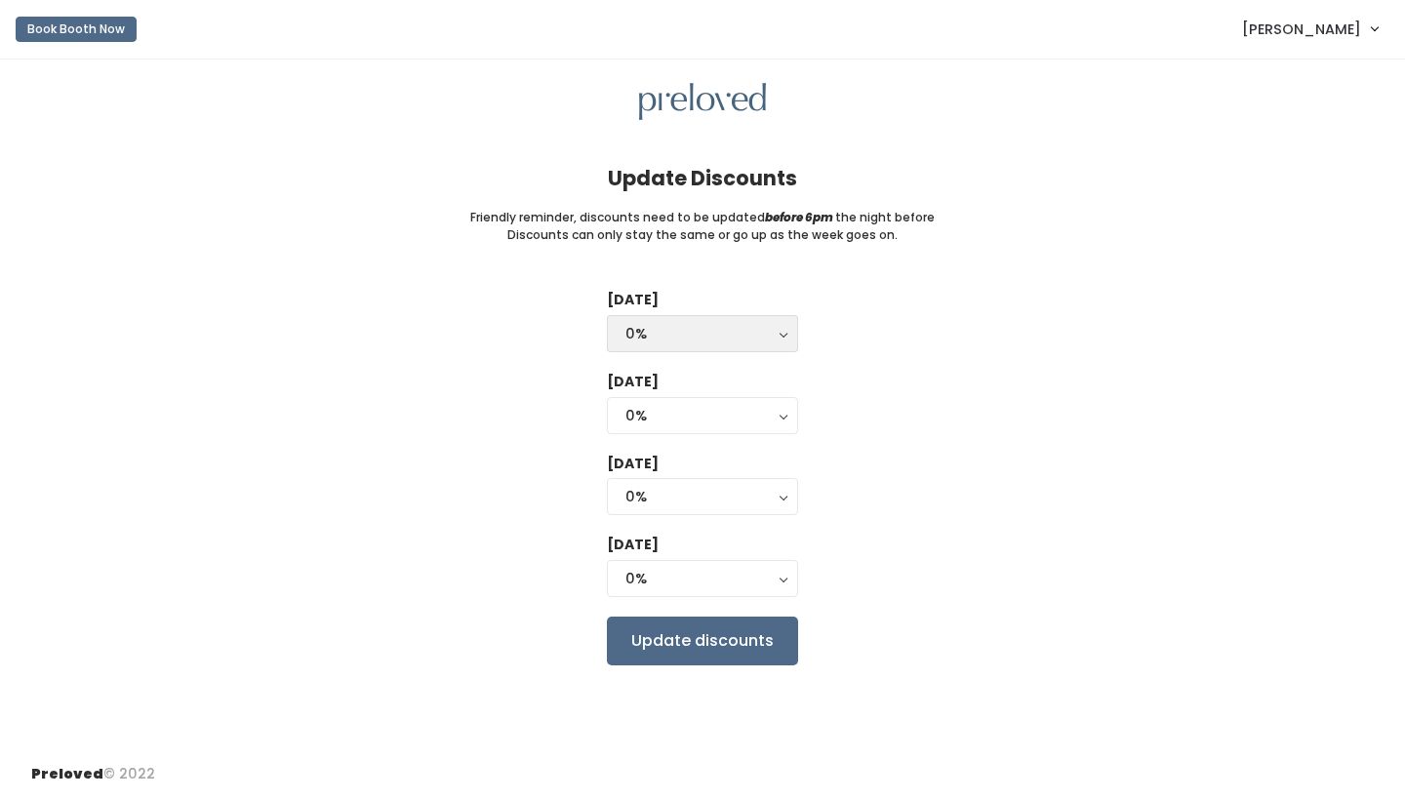
click at [720, 323] on div "0%" at bounding box center [702, 333] width 154 height 21
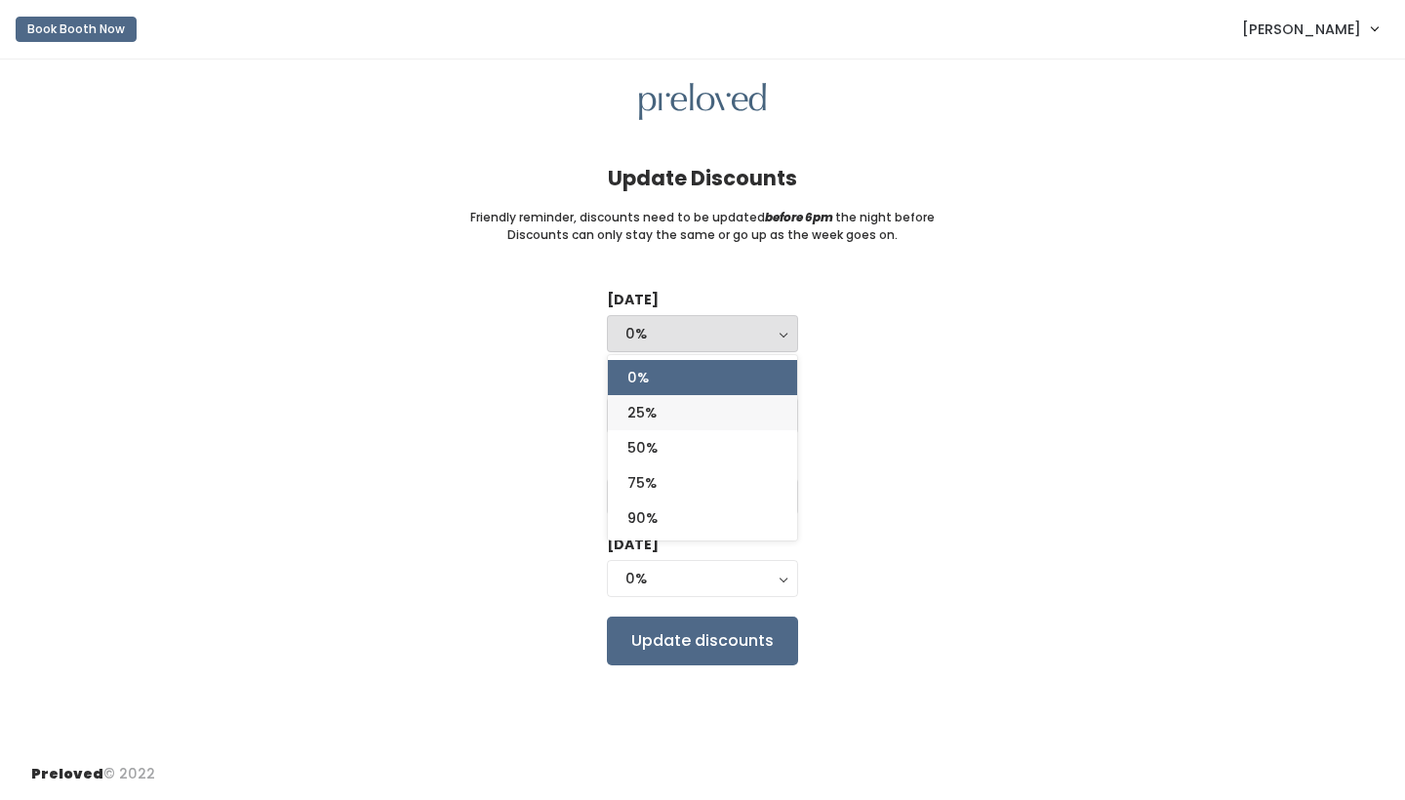
click at [712, 408] on link "25%" at bounding box center [702, 412] width 189 height 35
select select "25%"
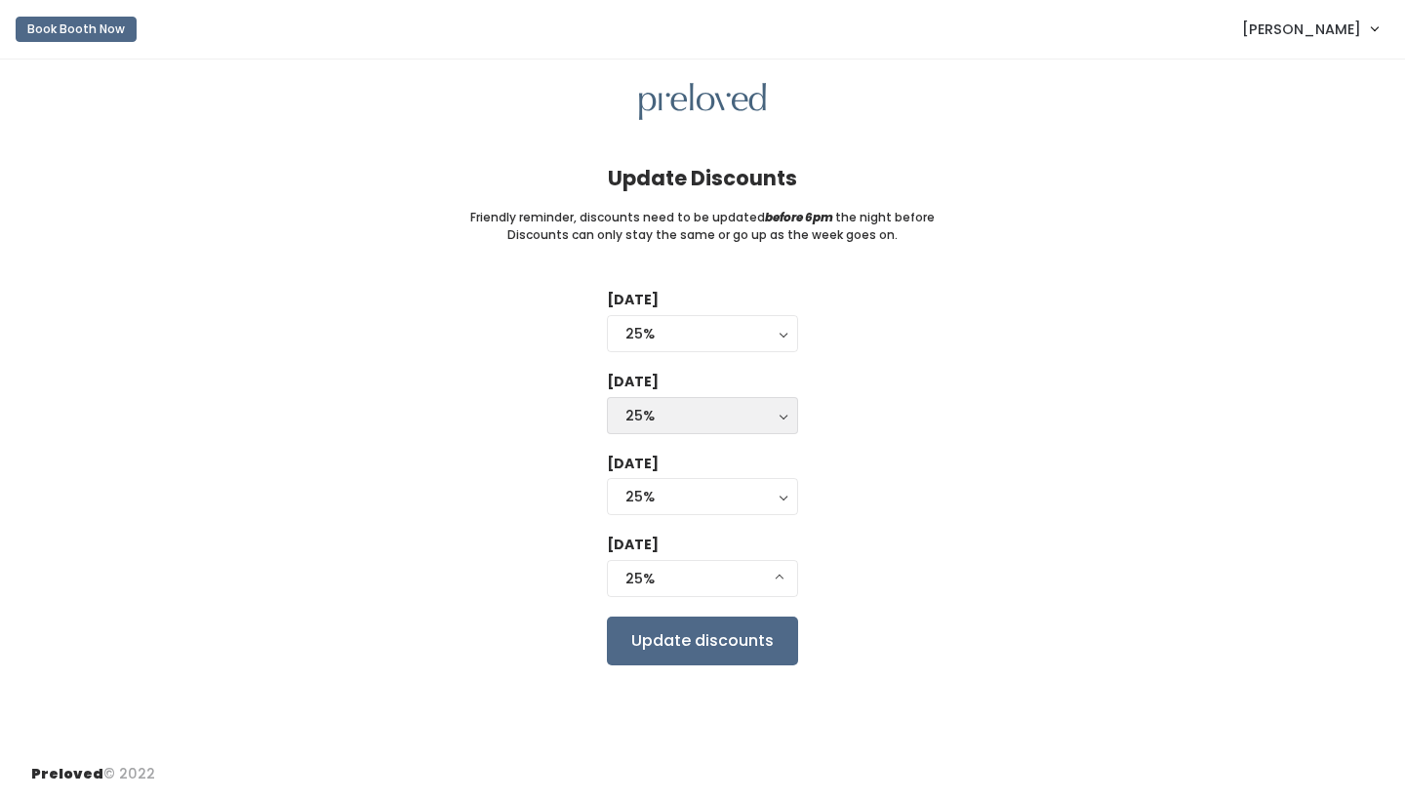
click at [711, 415] on div "25%" at bounding box center [702, 415] width 154 height 21
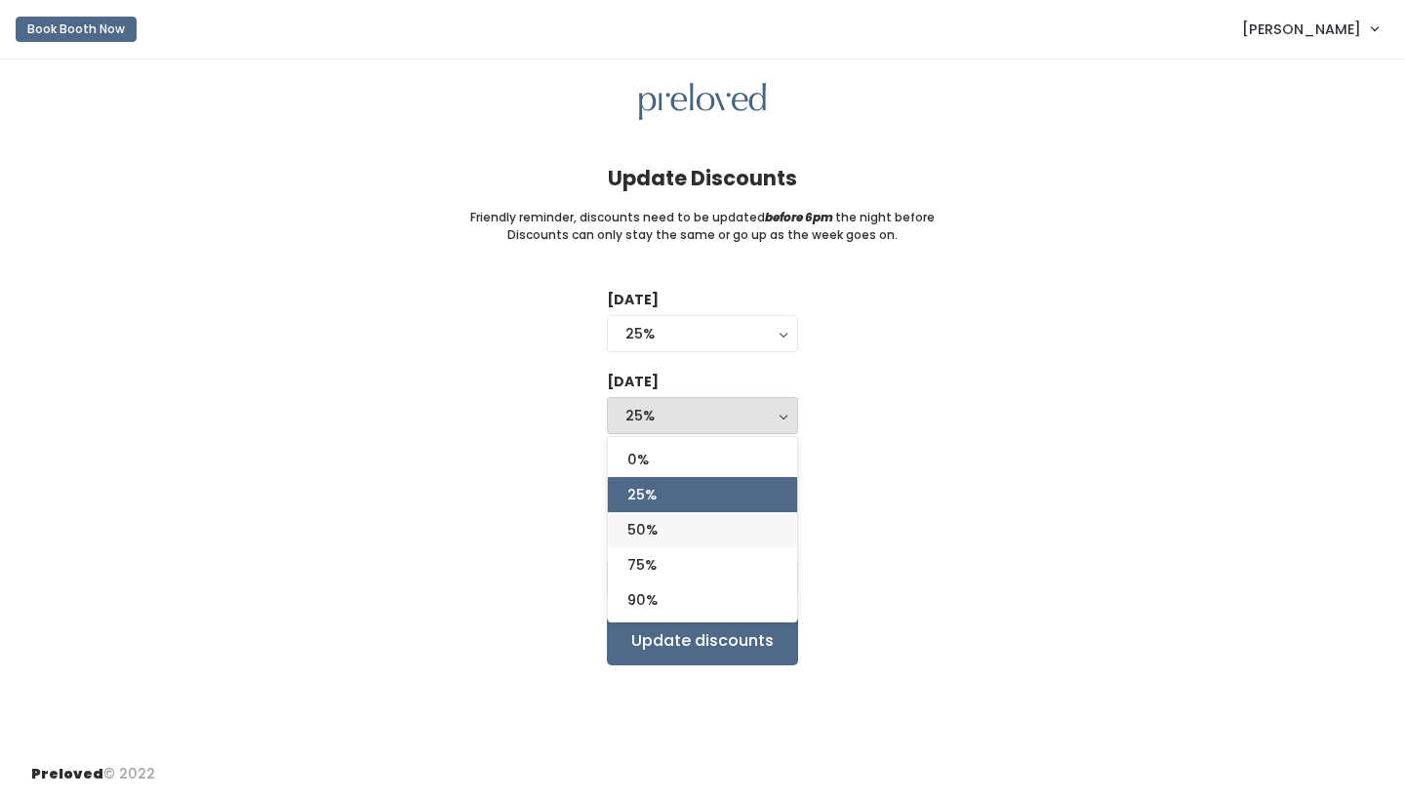
click at [698, 526] on link "50%" at bounding box center [702, 529] width 189 height 35
select select "50%"
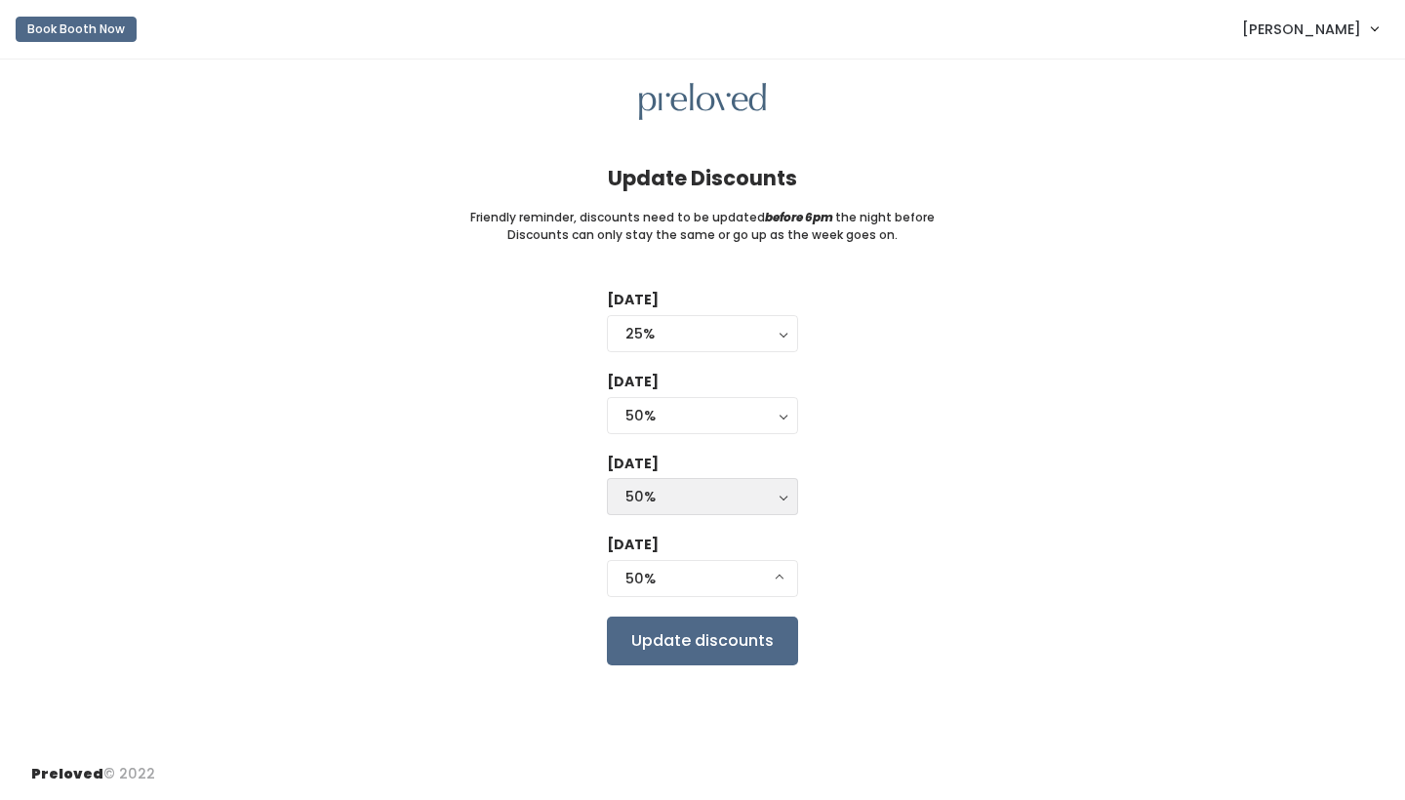
click at [716, 495] on div "50%" at bounding box center [702, 496] width 154 height 21
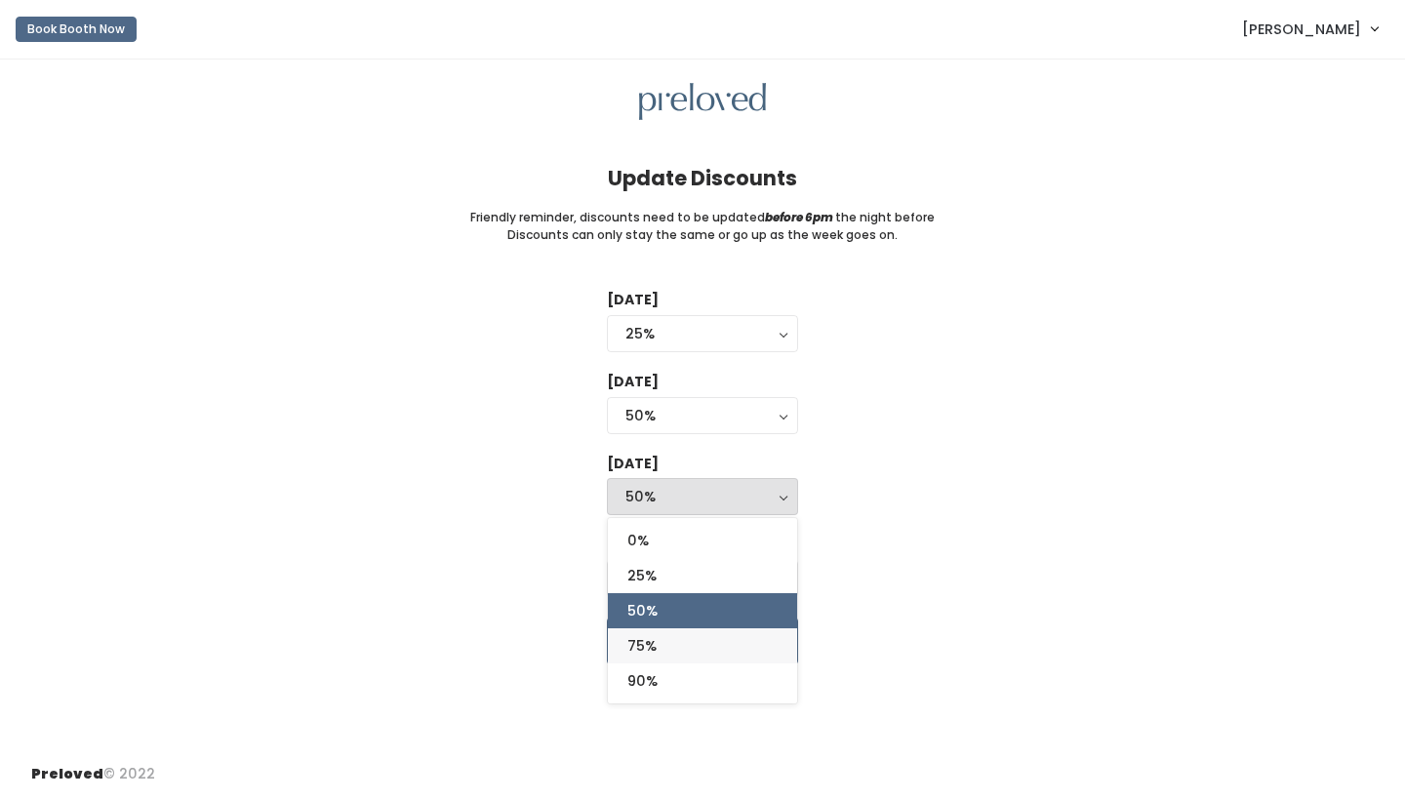
click at [694, 639] on link "75%" at bounding box center [702, 645] width 189 height 35
select select "75%"
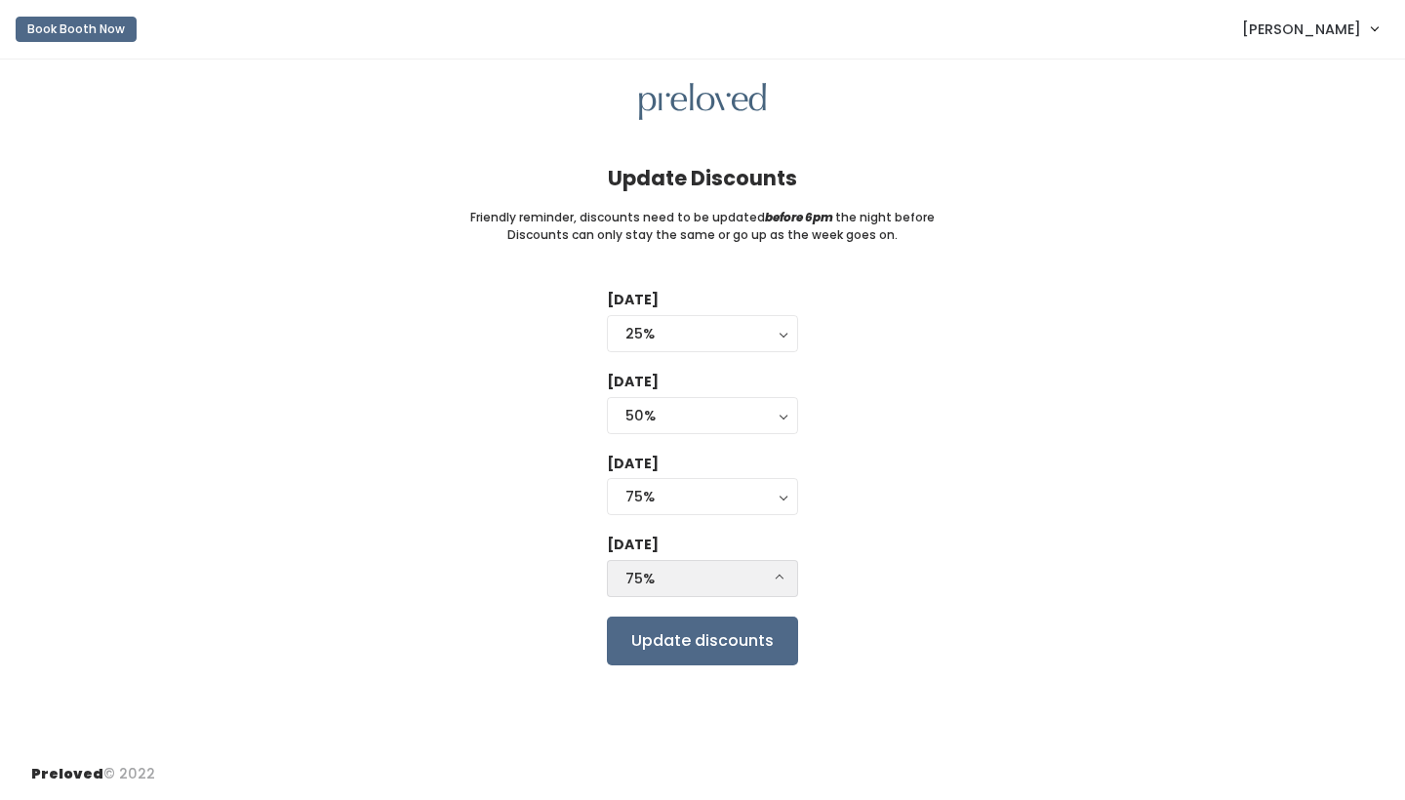
click at [725, 573] on div "75%" at bounding box center [702, 578] width 154 height 21
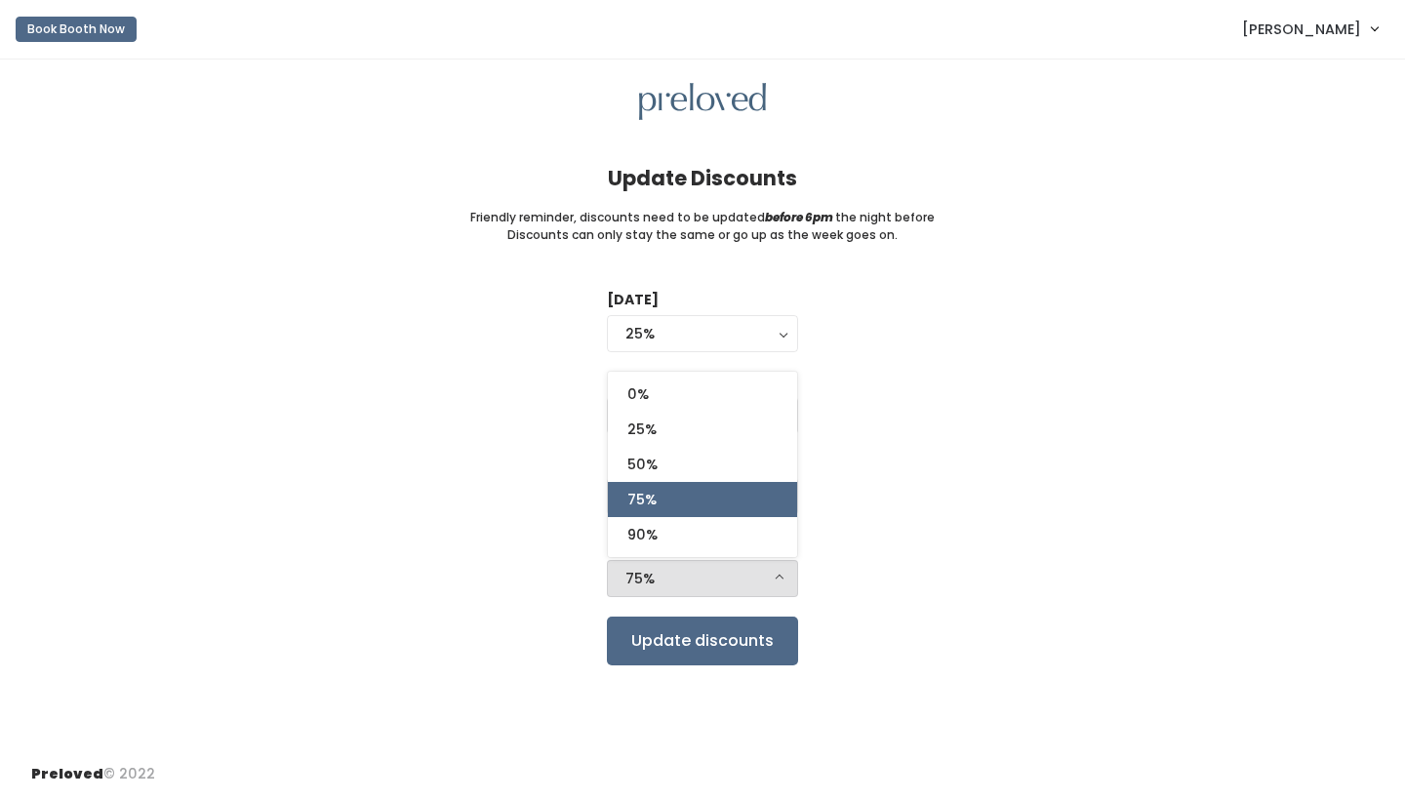
click at [863, 496] on div "[DATE] 0% 25% 50% 75% 90% 25% 0% 25% 50% 75% 90% [DATE] 0% 25% 50% 75% 90% 50% …" at bounding box center [702, 477] width 1342 height 375
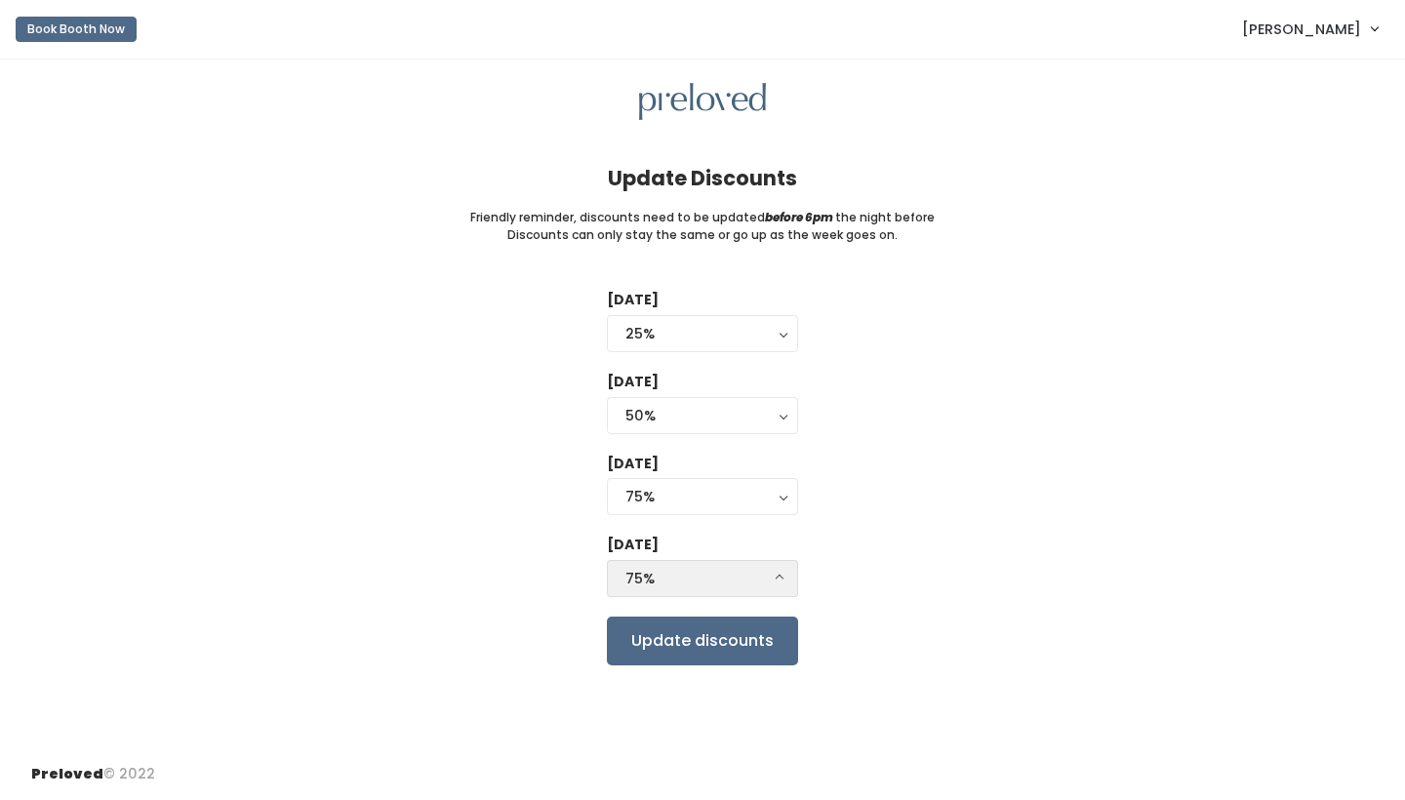
click at [747, 568] on div "75%" at bounding box center [702, 578] width 154 height 21
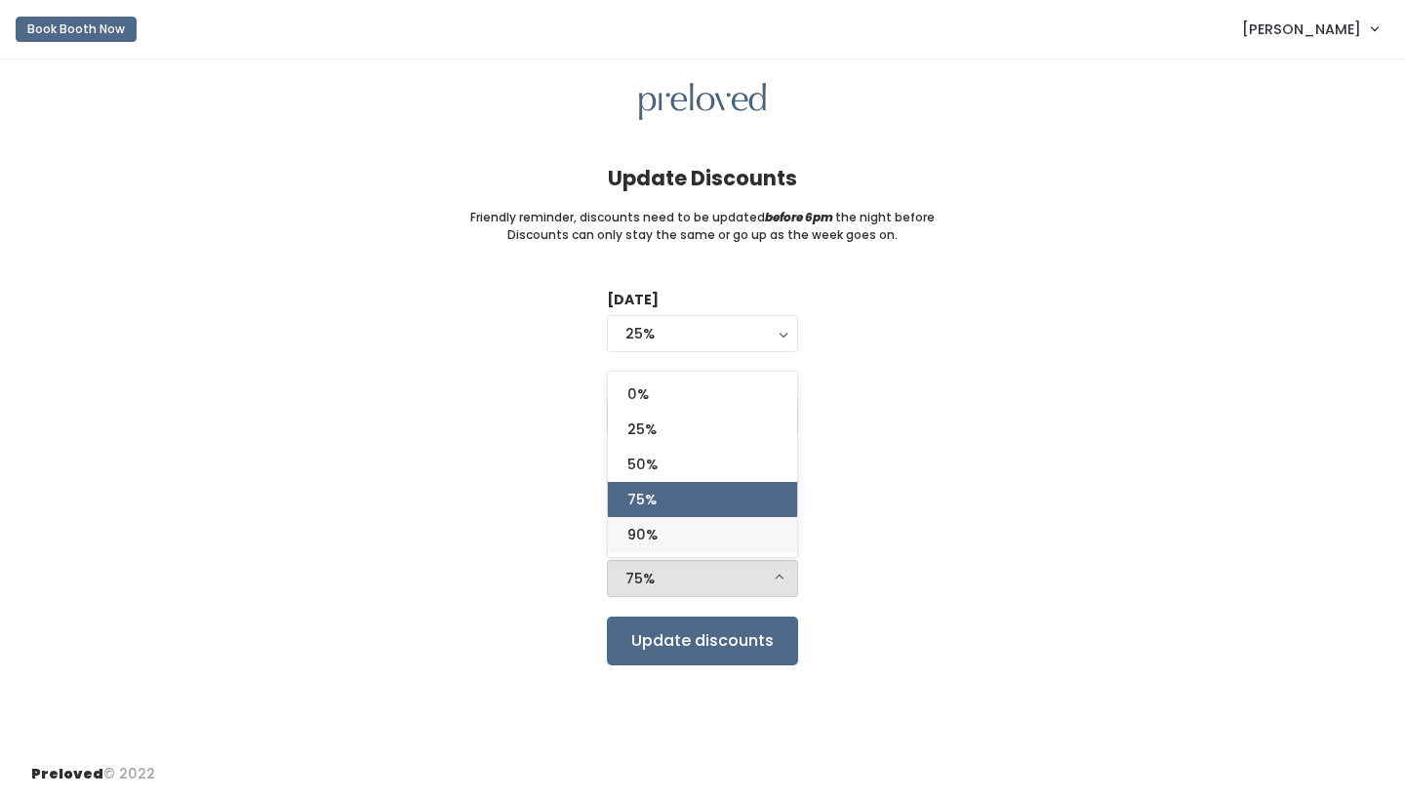
click at [742, 529] on link "90%" at bounding box center [702, 534] width 189 height 35
select select "90%"
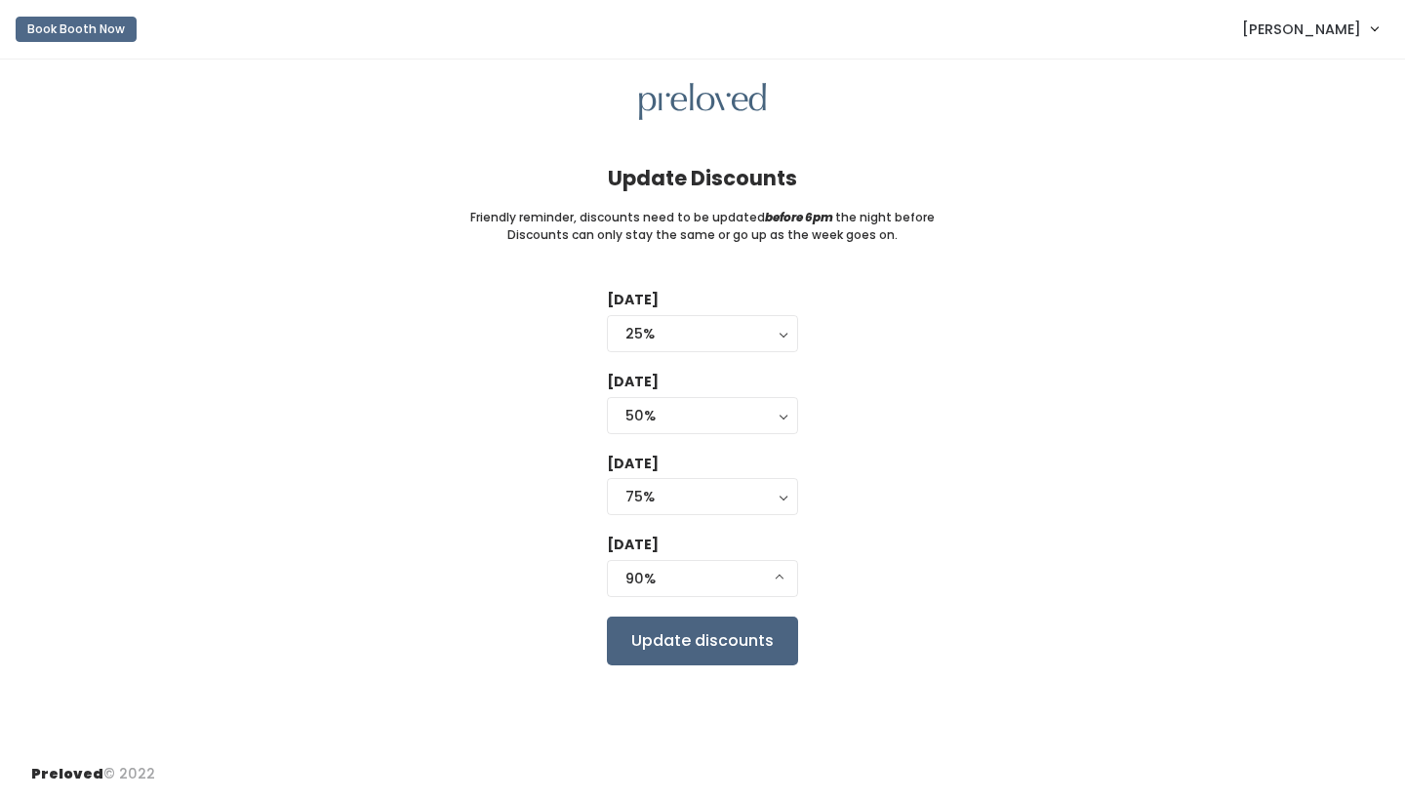
click at [766, 619] on input "Update discounts" at bounding box center [702, 641] width 191 height 49
